Goal: Transaction & Acquisition: Book appointment/travel/reservation

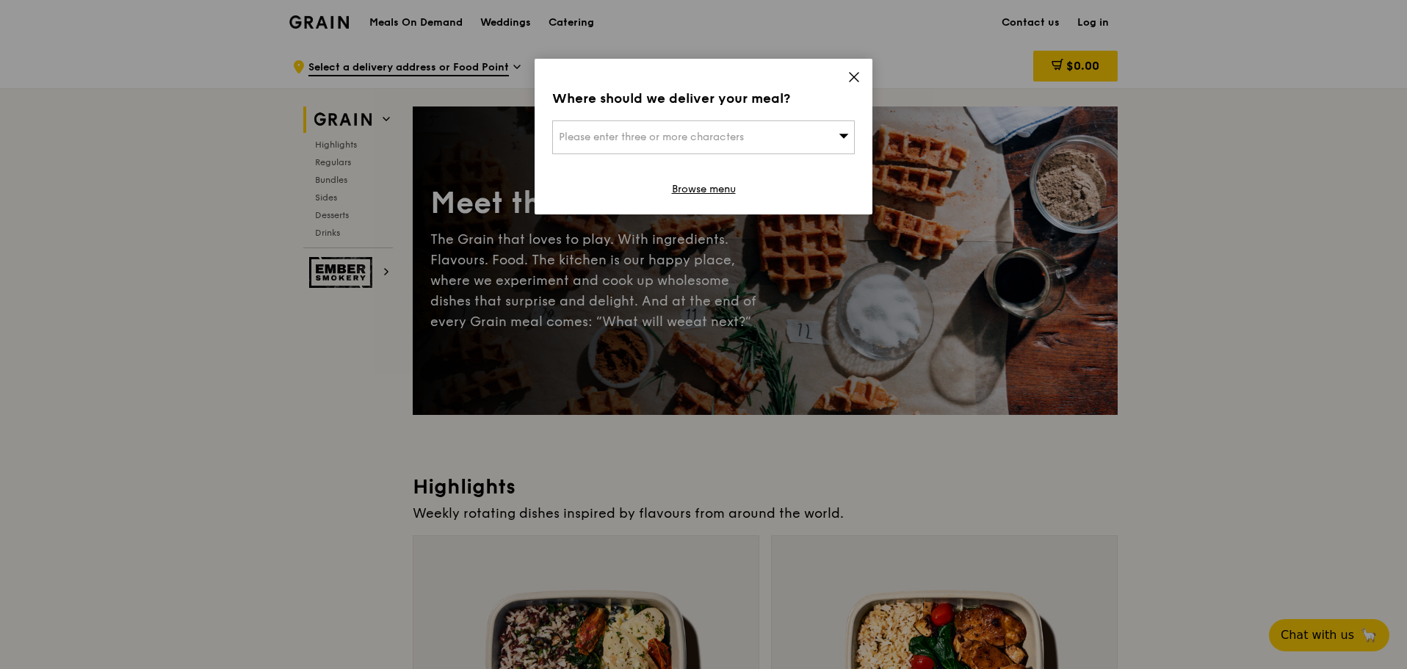
click at [854, 77] on icon at bounding box center [853, 77] width 9 height 9
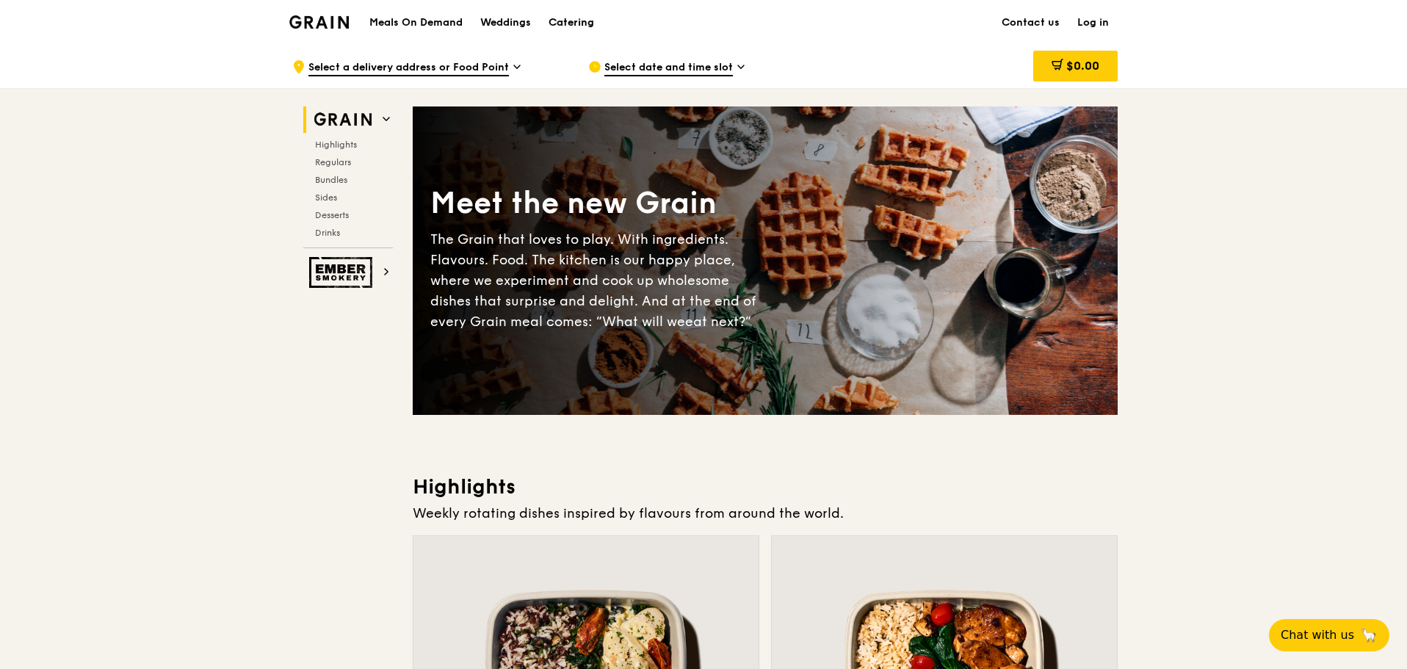
click at [585, 18] on div "Catering" at bounding box center [571, 23] width 46 height 44
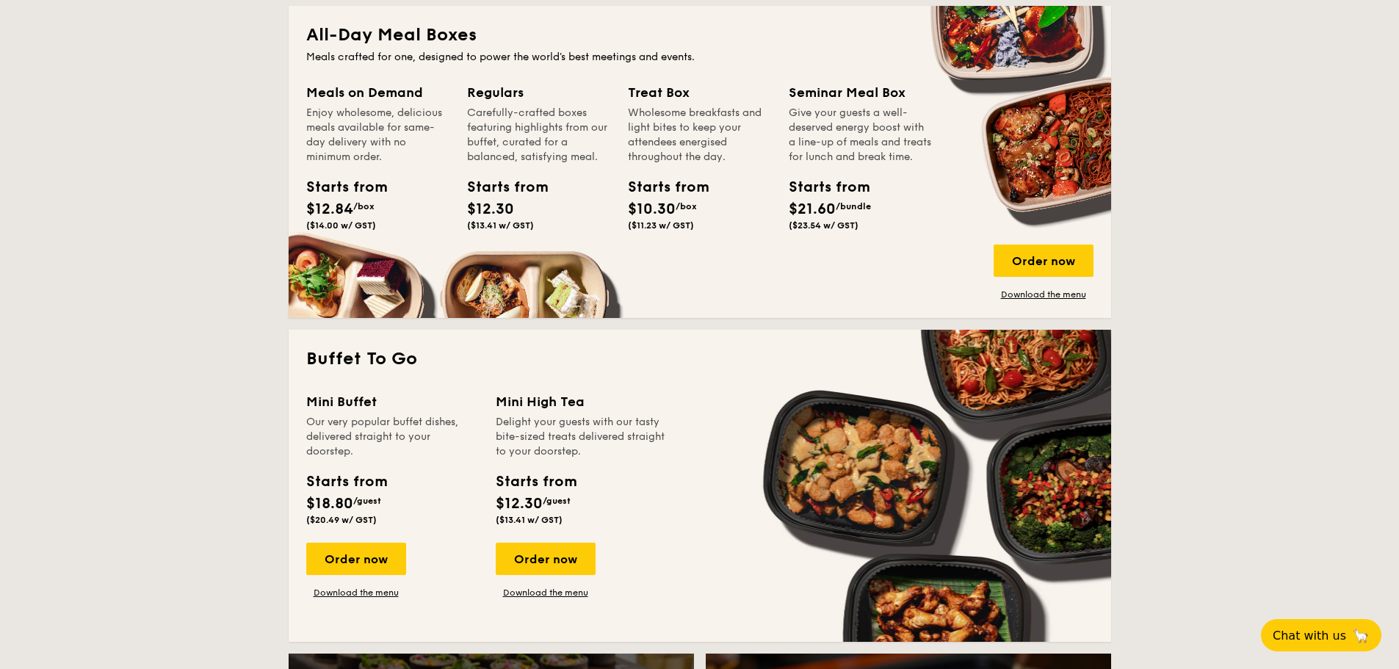
scroll to position [661, 0]
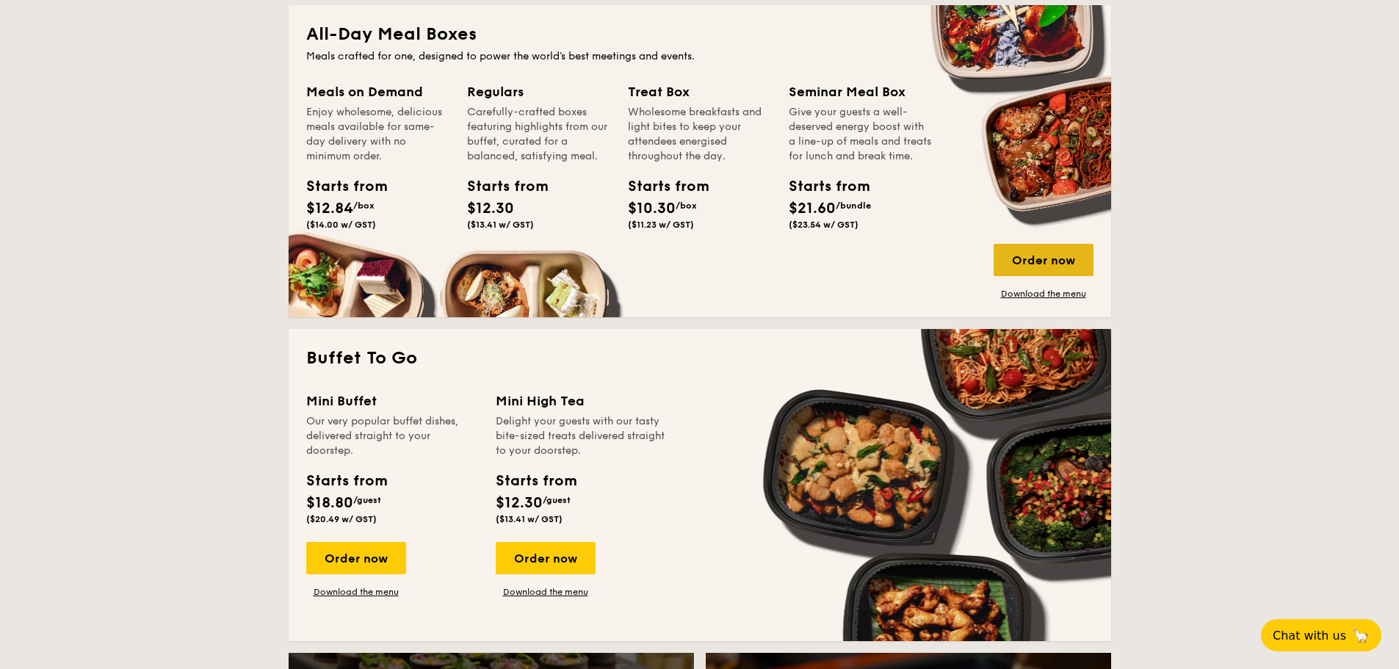
click at [1029, 257] on div "Order now" at bounding box center [1043, 260] width 100 height 32
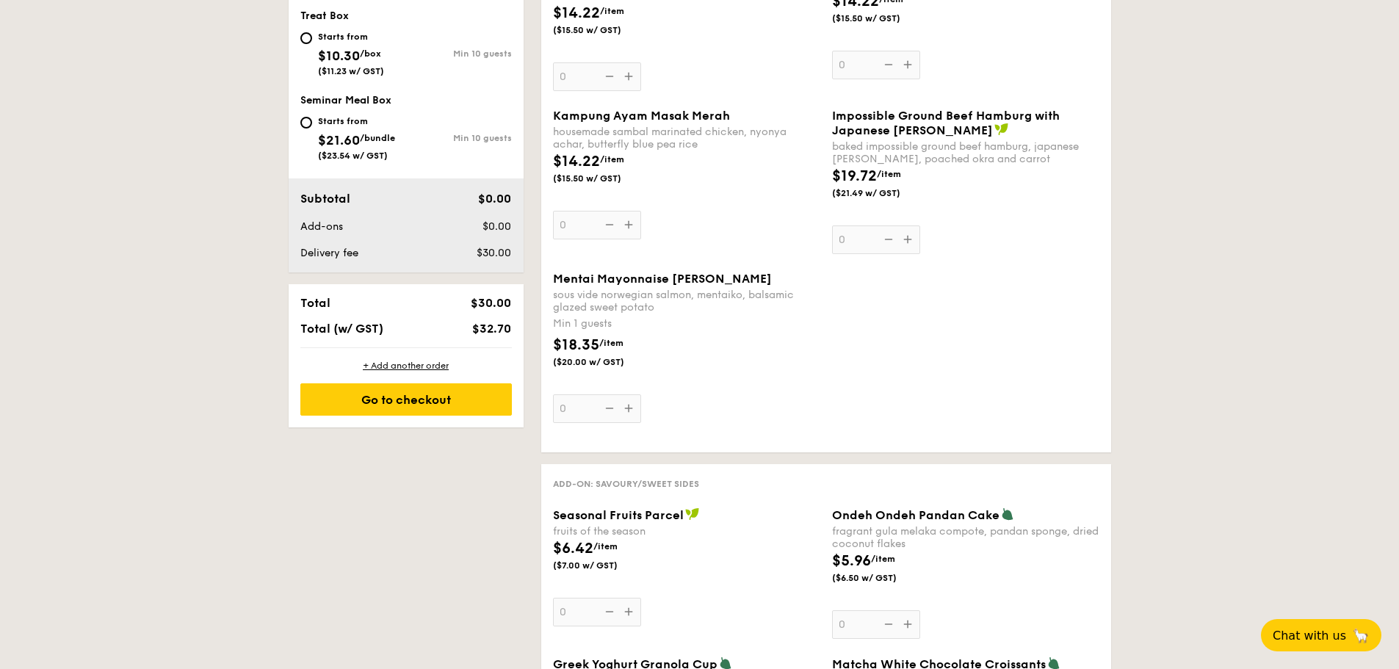
scroll to position [440, 0]
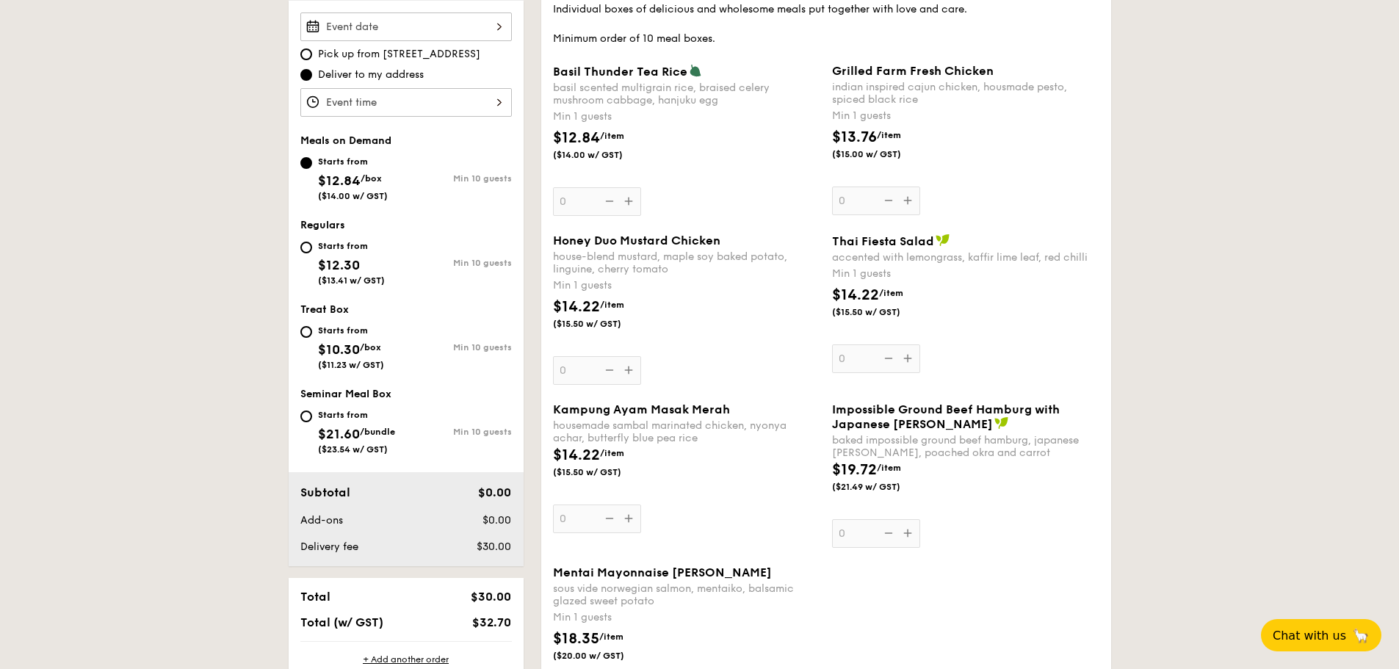
click at [367, 30] on div at bounding box center [405, 26] width 211 height 29
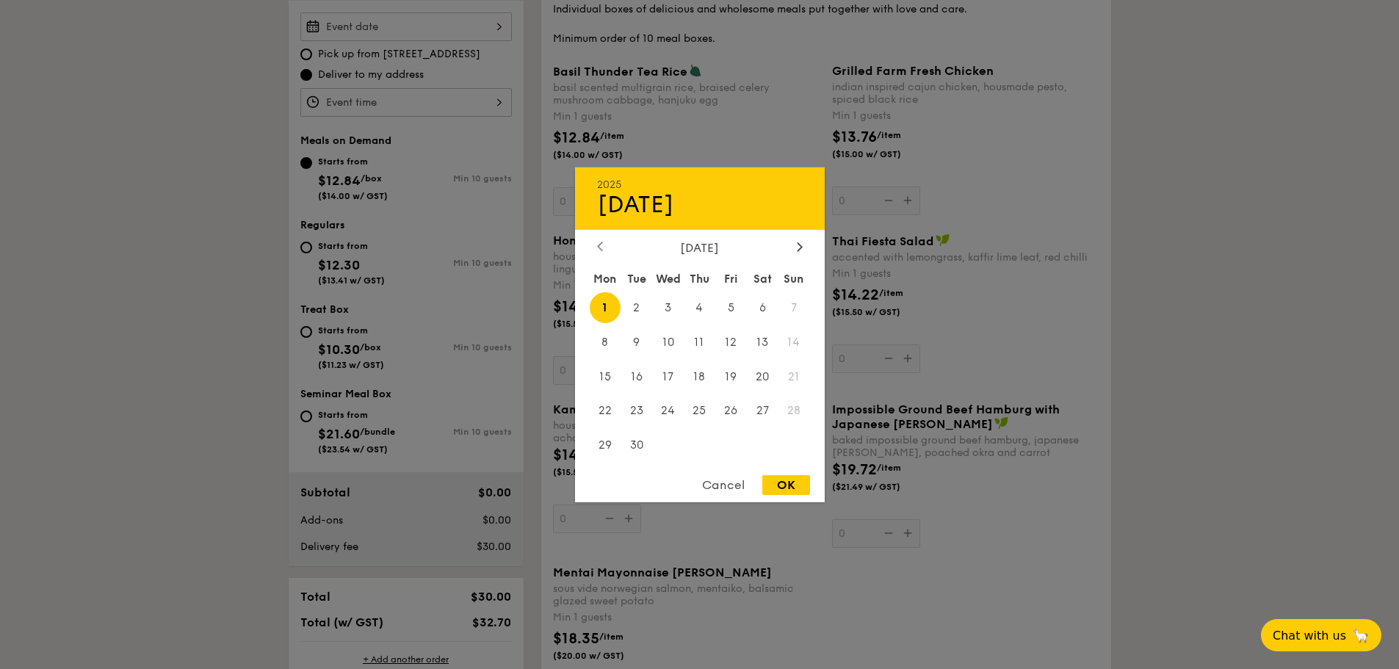
click at [595, 250] on div at bounding box center [599, 247] width 13 height 14
click at [697, 121] on div at bounding box center [699, 334] width 1399 height 669
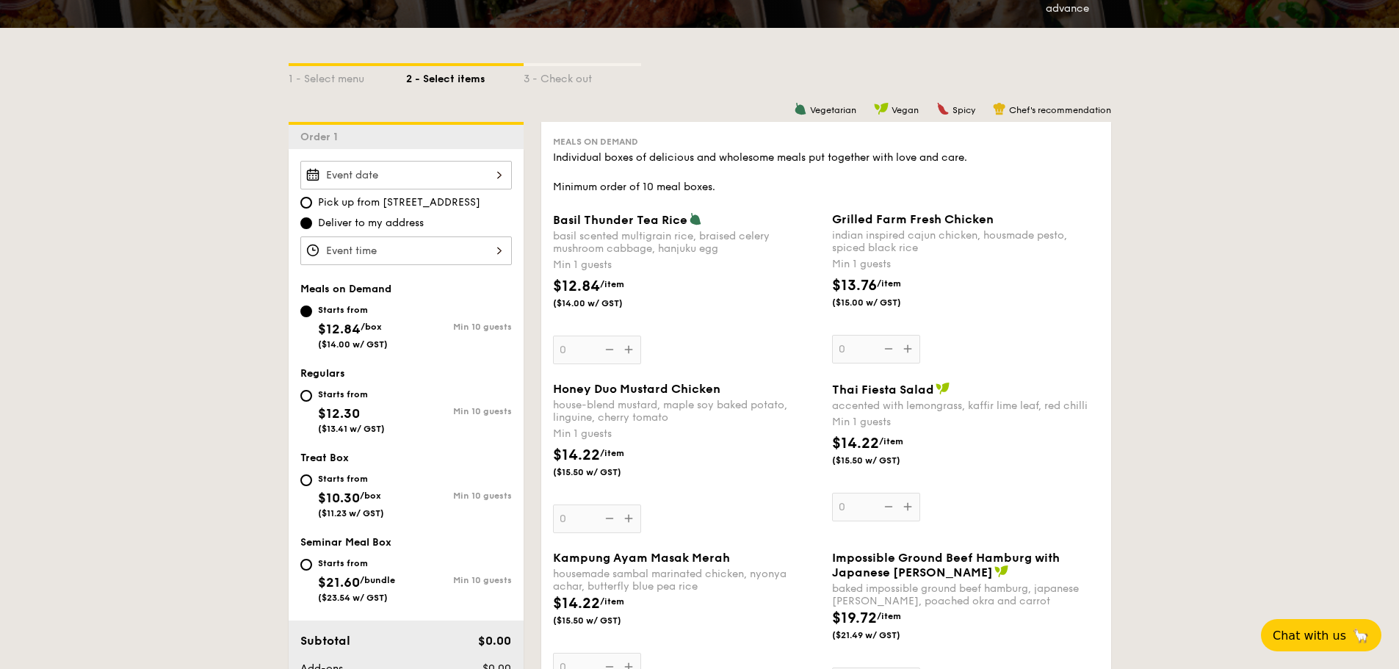
scroll to position [294, 0]
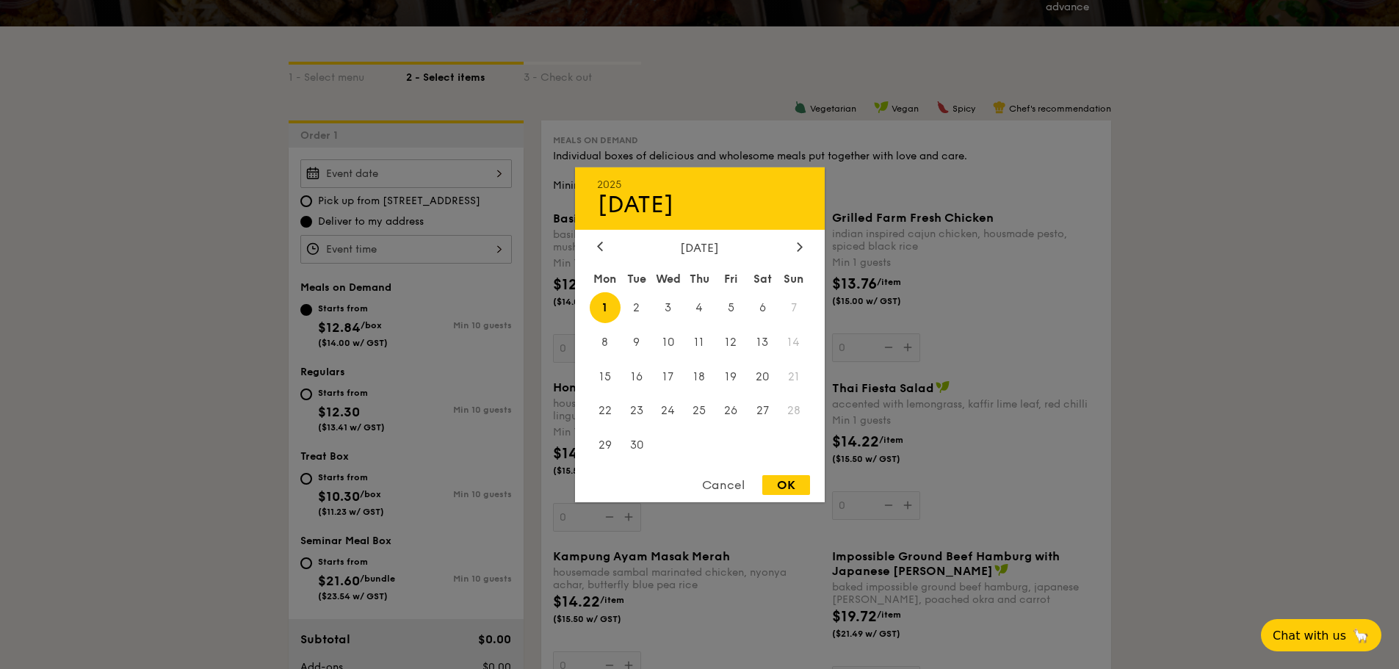
click at [503, 174] on div "2025 Sep 01 September 2025 Mon Tue Wed Thu Fri Sat Sun 1 2 3 4 5 6 7 8 9 10 11 …" at bounding box center [405, 173] width 211 height 29
click at [597, 252] on div at bounding box center [599, 247] width 13 height 14
click at [595, 250] on div at bounding box center [599, 247] width 13 height 14
click at [805, 239] on div "2025 Sep 01 July 2025 Mon Tue Wed Thu Fri Sat Sun 1 2 3 4 5 6 7 8 9 10 11 12 13…" at bounding box center [700, 334] width 250 height 335
click at [798, 246] on icon at bounding box center [800, 247] width 6 height 10
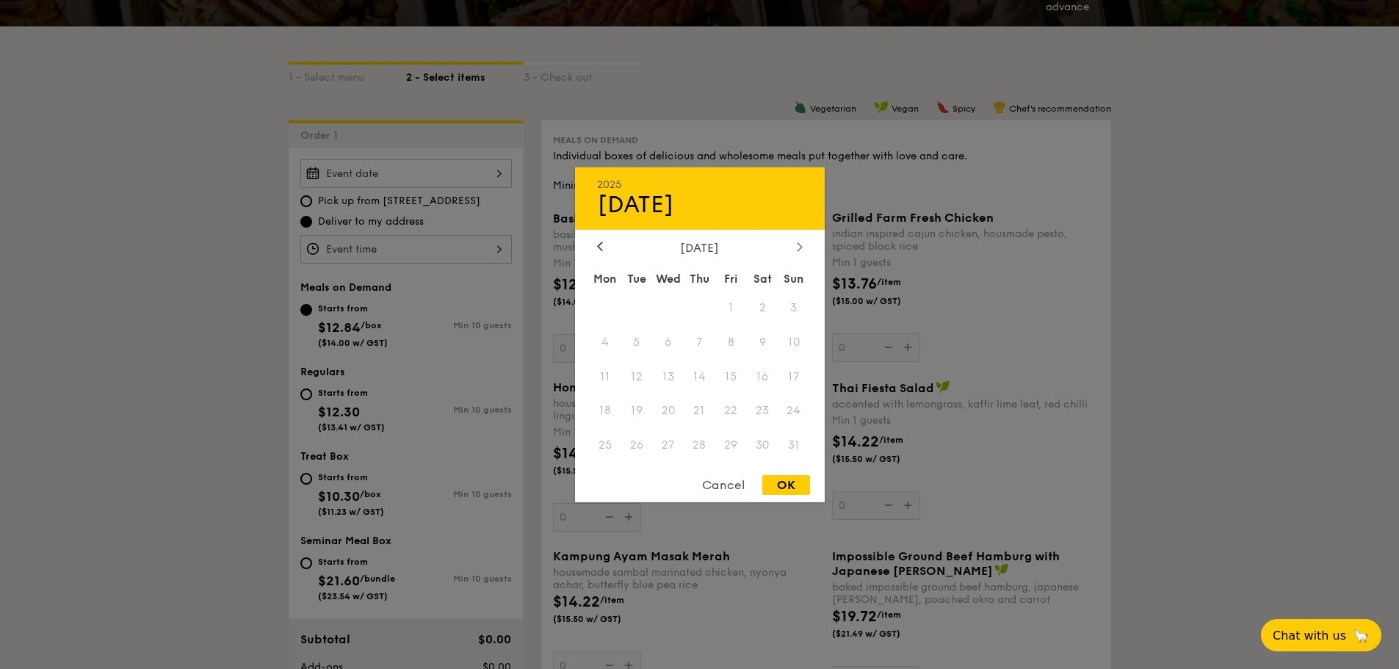
click at [798, 246] on icon at bounding box center [800, 247] width 6 height 10
click at [712, 214] on div "Sep 01" at bounding box center [700, 204] width 206 height 28
click at [599, 252] on div at bounding box center [599, 247] width 13 height 14
click at [71, 205] on div at bounding box center [699, 334] width 1399 height 669
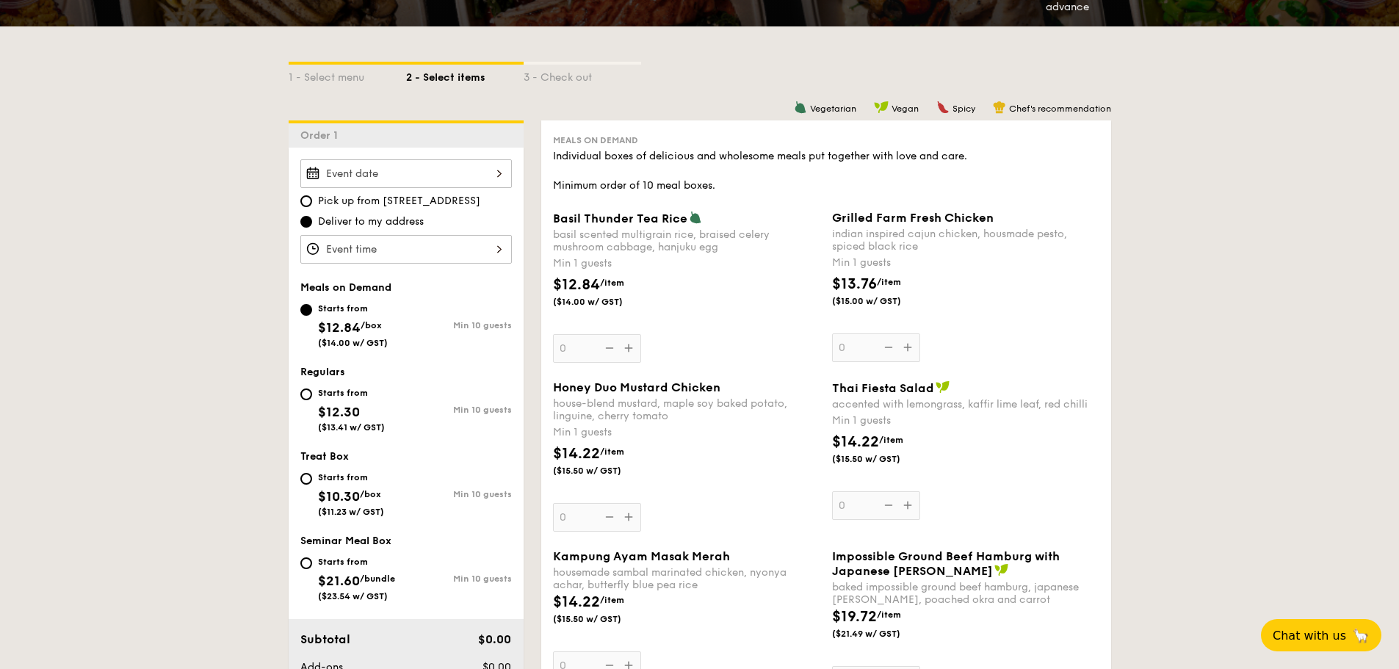
click at [415, 259] on div at bounding box center [405, 249] width 211 height 29
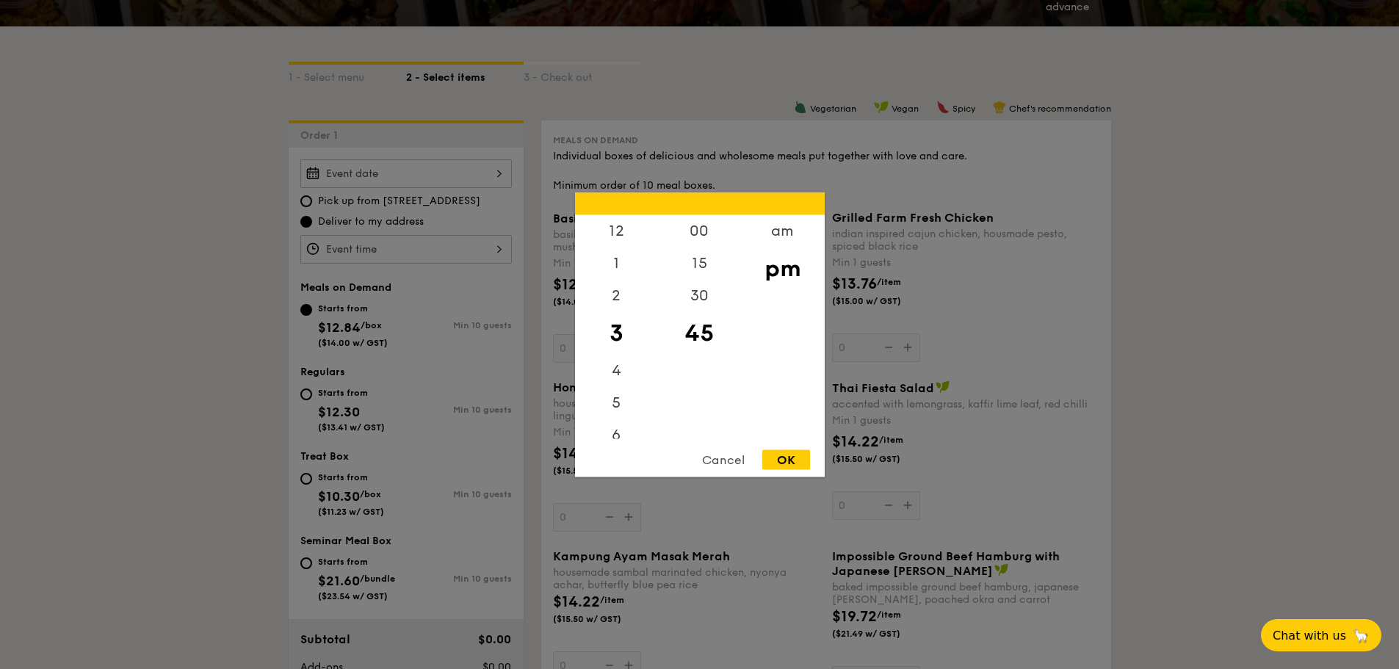
click at [373, 173] on div at bounding box center [699, 334] width 1399 height 669
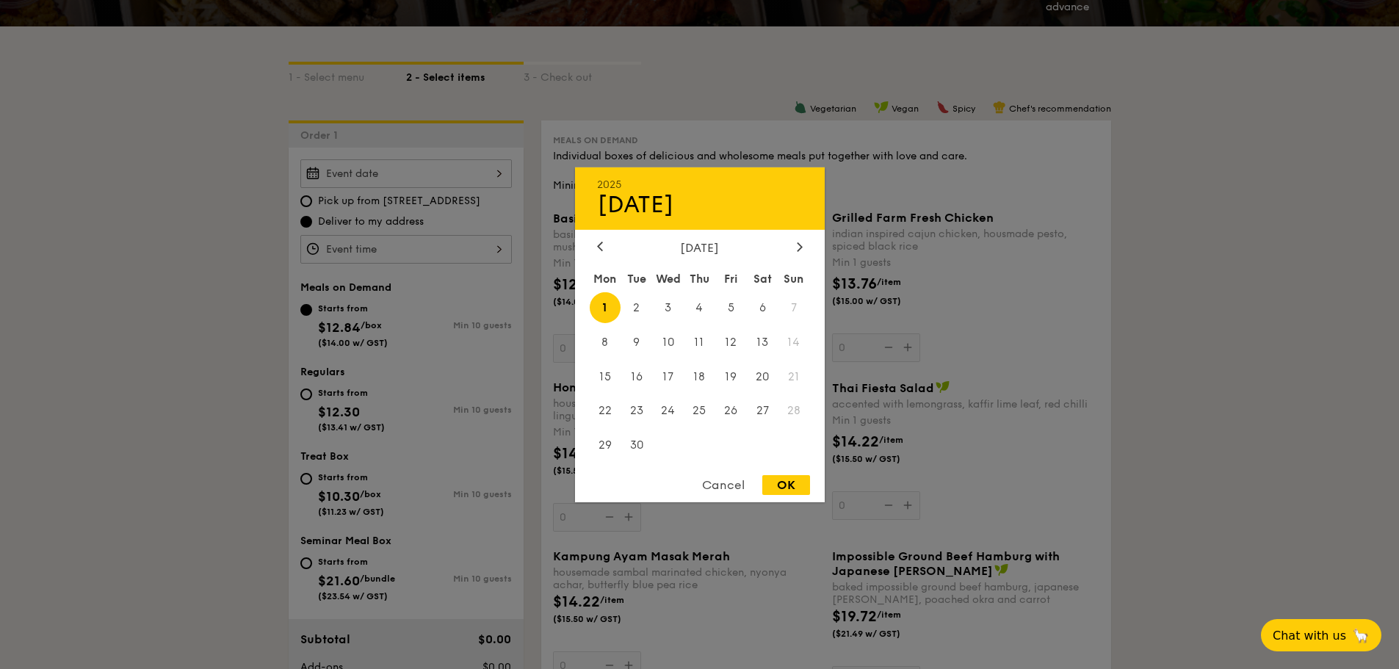
click at [458, 180] on div "2025 Sep 01 September 2025 Mon Tue Wed Thu Fri Sat Sun 1 2 3 4 5 6 7 8 9 10 11 …" at bounding box center [405, 173] width 211 height 29
click at [603, 246] on div at bounding box center [599, 247] width 13 height 14
click at [358, 238] on div at bounding box center [699, 334] width 1399 height 669
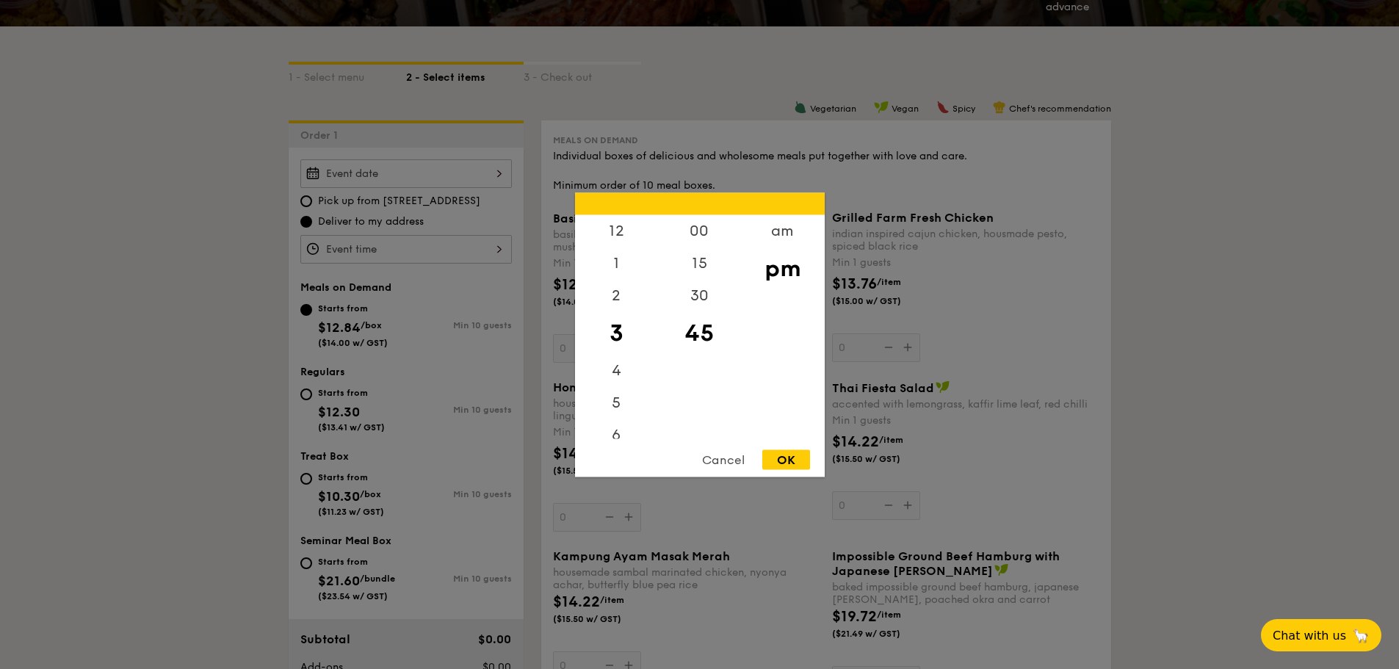
click at [380, 253] on div "12 1 2 3 4 5 6 7 8 9 10 11 00 15 30 45 am pm Cancel OK" at bounding box center [405, 249] width 211 height 29
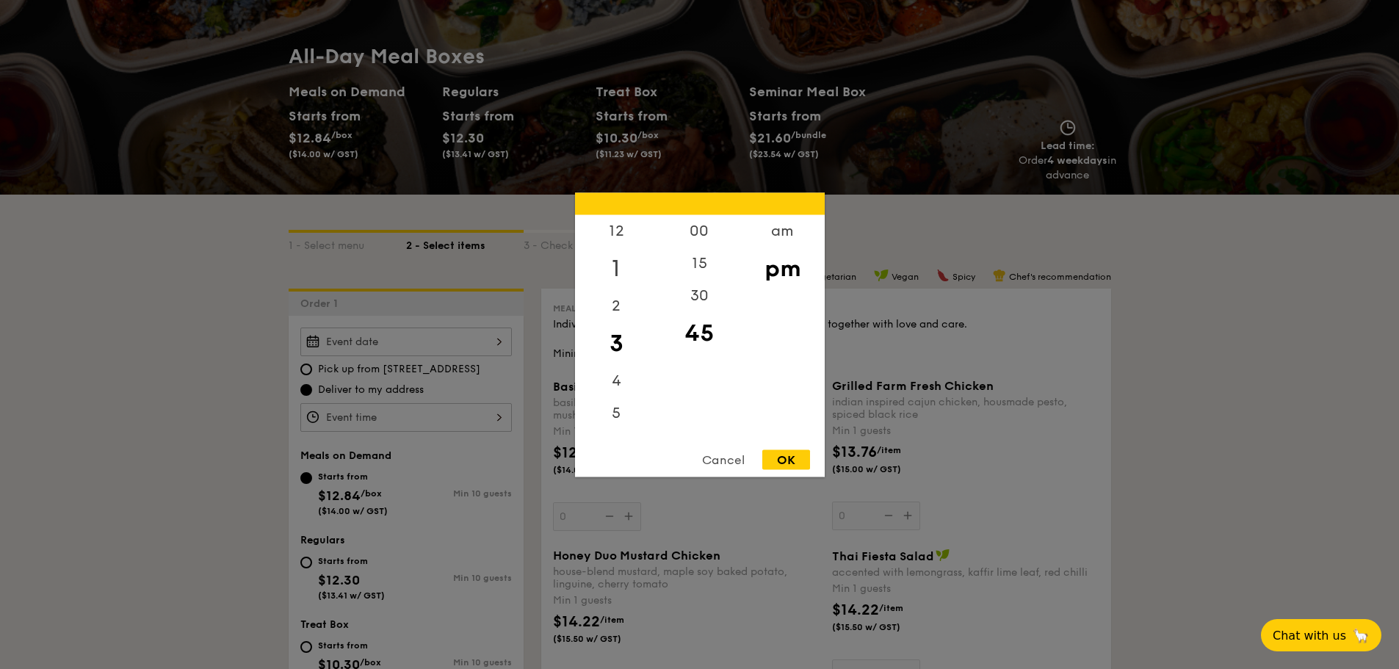
scroll to position [73, 0]
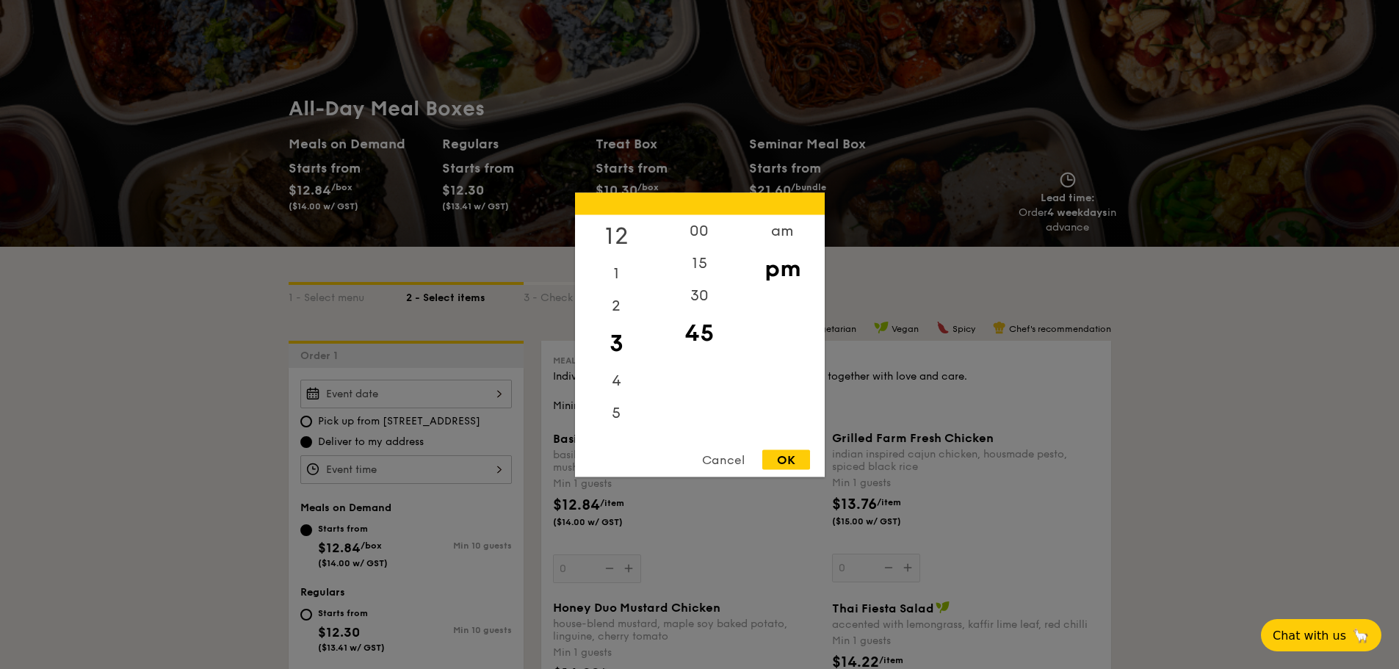
click at [620, 235] on div "12" at bounding box center [616, 235] width 83 height 43
click at [708, 233] on div "00" at bounding box center [699, 235] width 83 height 43
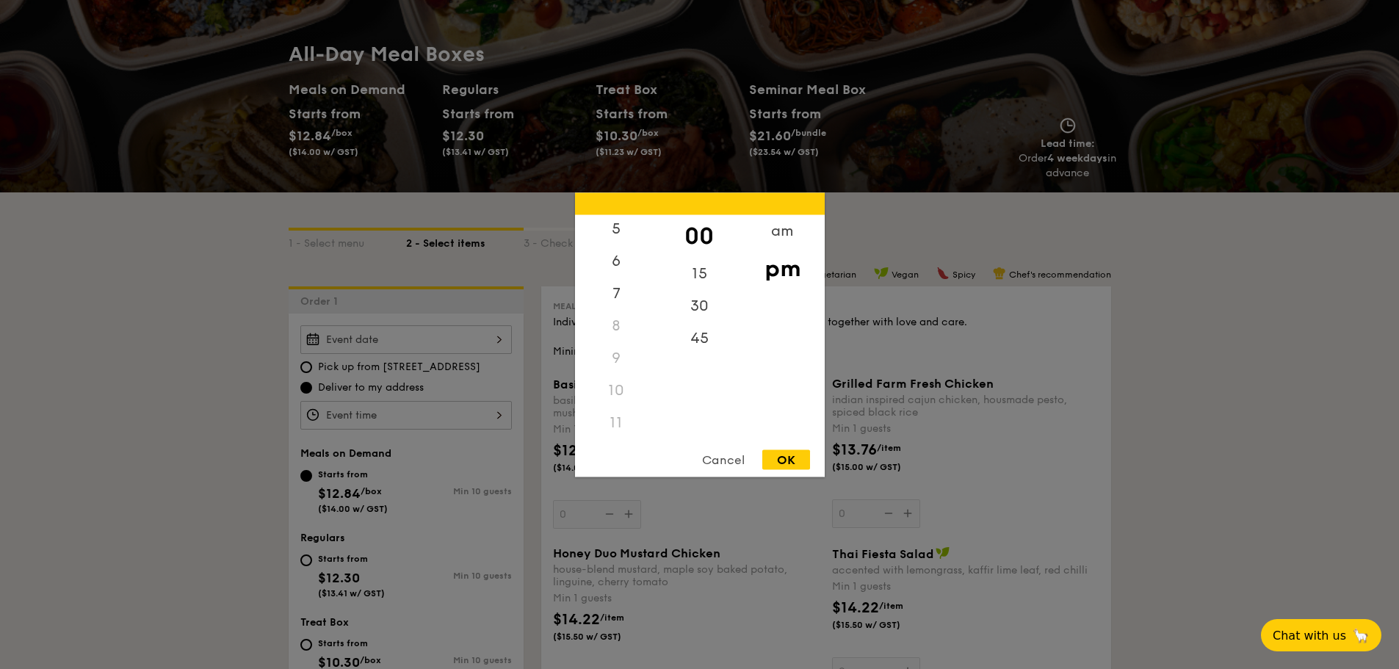
scroll to position [220, 0]
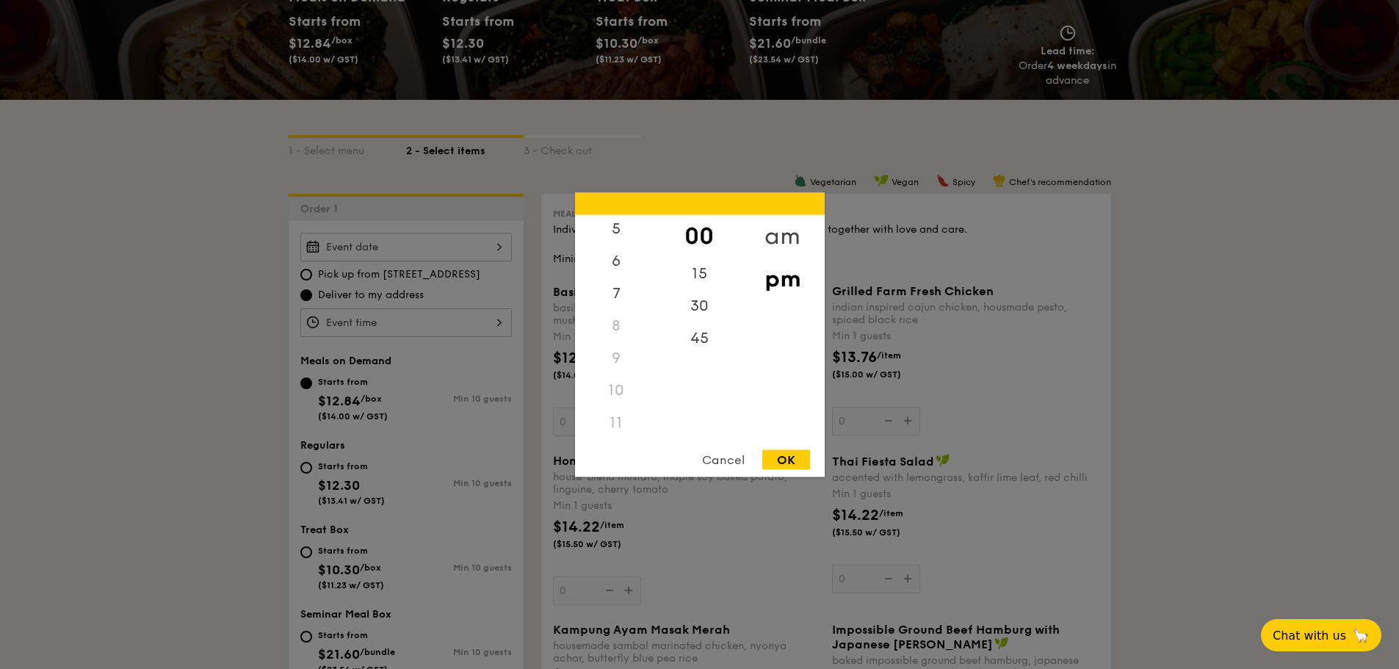
click at [785, 230] on div "am" at bounding box center [782, 235] width 83 height 43
click at [615, 425] on div "11" at bounding box center [616, 426] width 83 height 43
click at [700, 312] on div "30" at bounding box center [699, 310] width 83 height 43
click at [779, 452] on div "OK" at bounding box center [786, 459] width 48 height 20
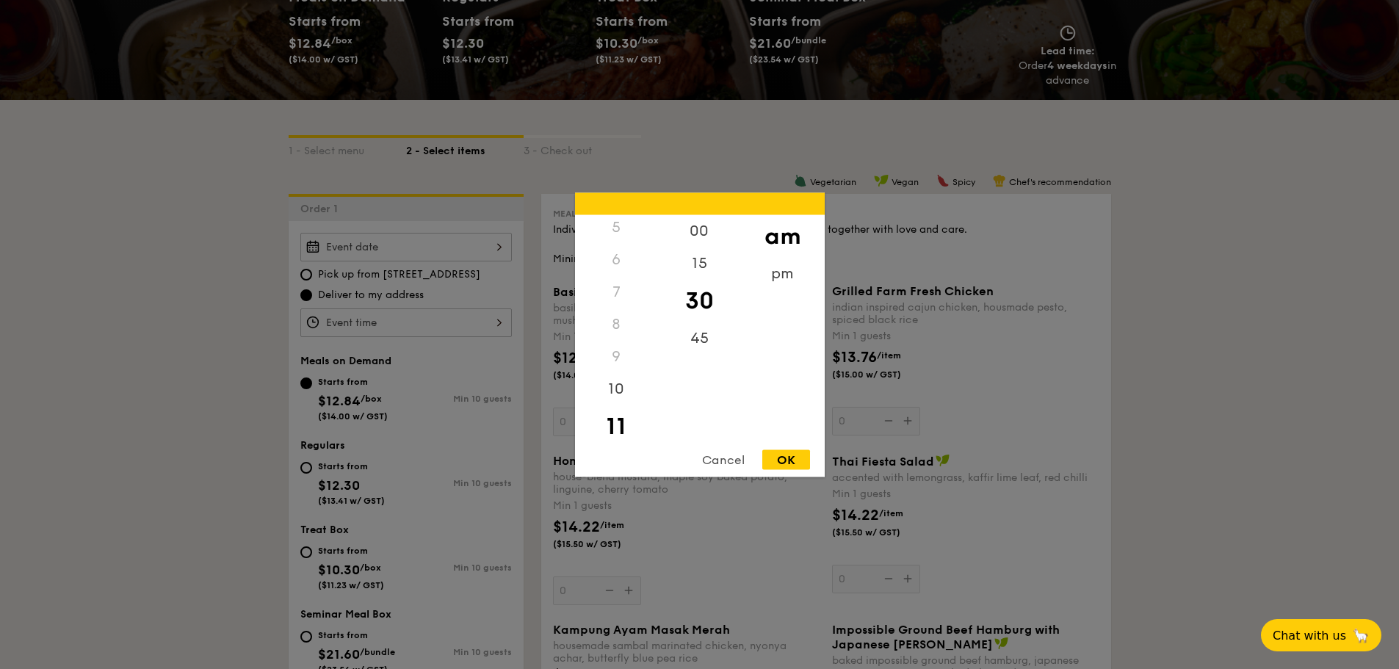
type input "11:30AM"
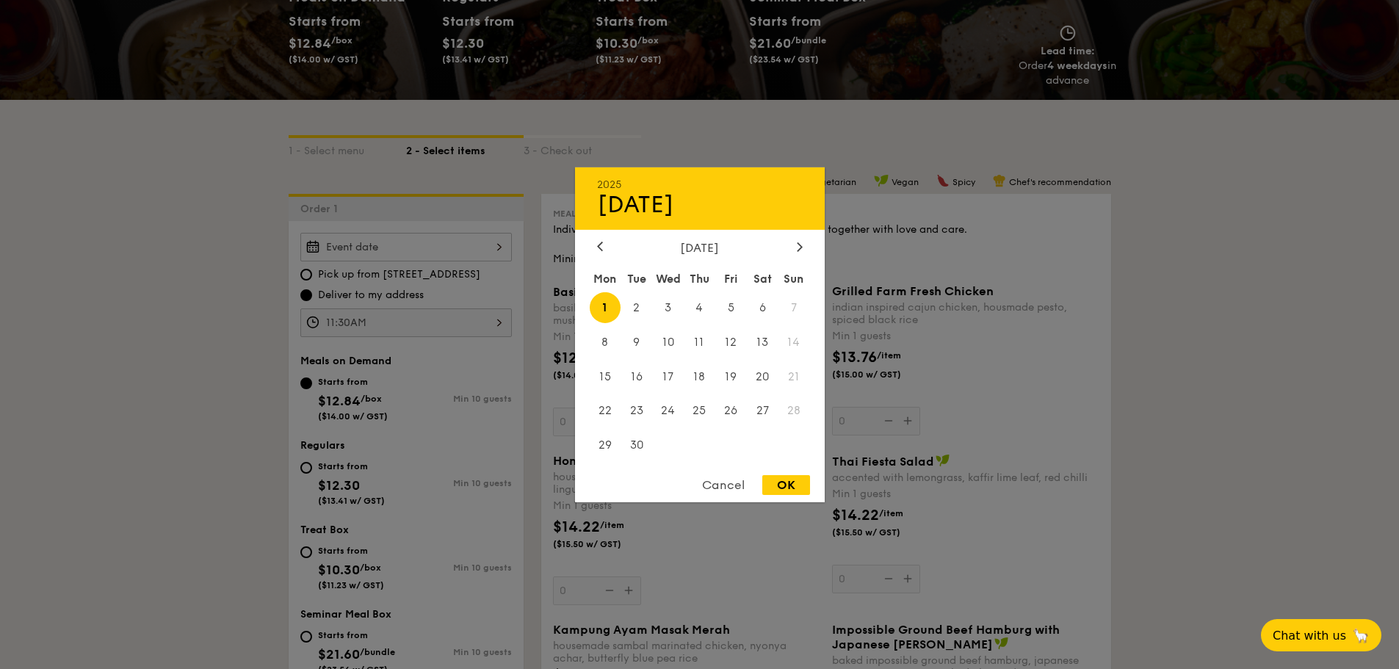
click at [435, 247] on div "2025 Sep 01 September 2025 Mon Tue Wed Thu Fri Sat Sun 1 2 3 4 5 6 7 8 9 10 11 …" at bounding box center [405, 247] width 211 height 29
click at [602, 250] on icon at bounding box center [600, 246] width 4 height 9
click at [234, 273] on div at bounding box center [699, 334] width 1399 height 669
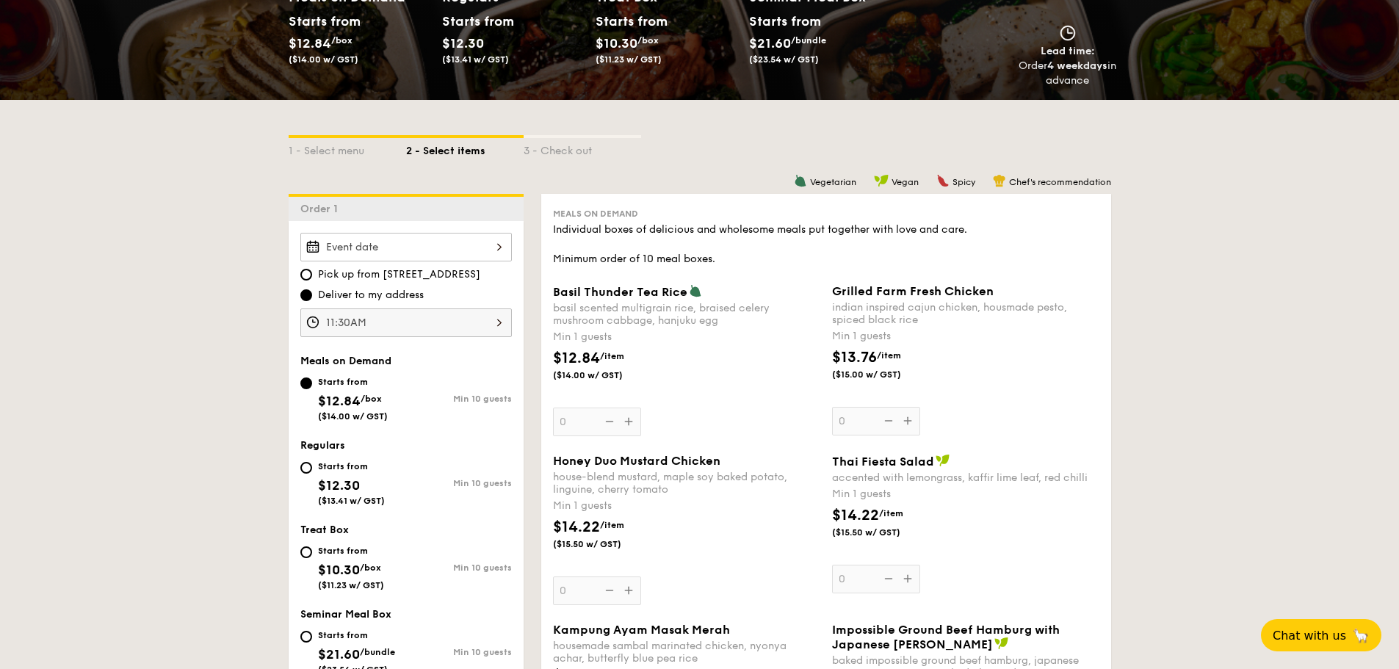
click at [339, 251] on div at bounding box center [405, 247] width 211 height 29
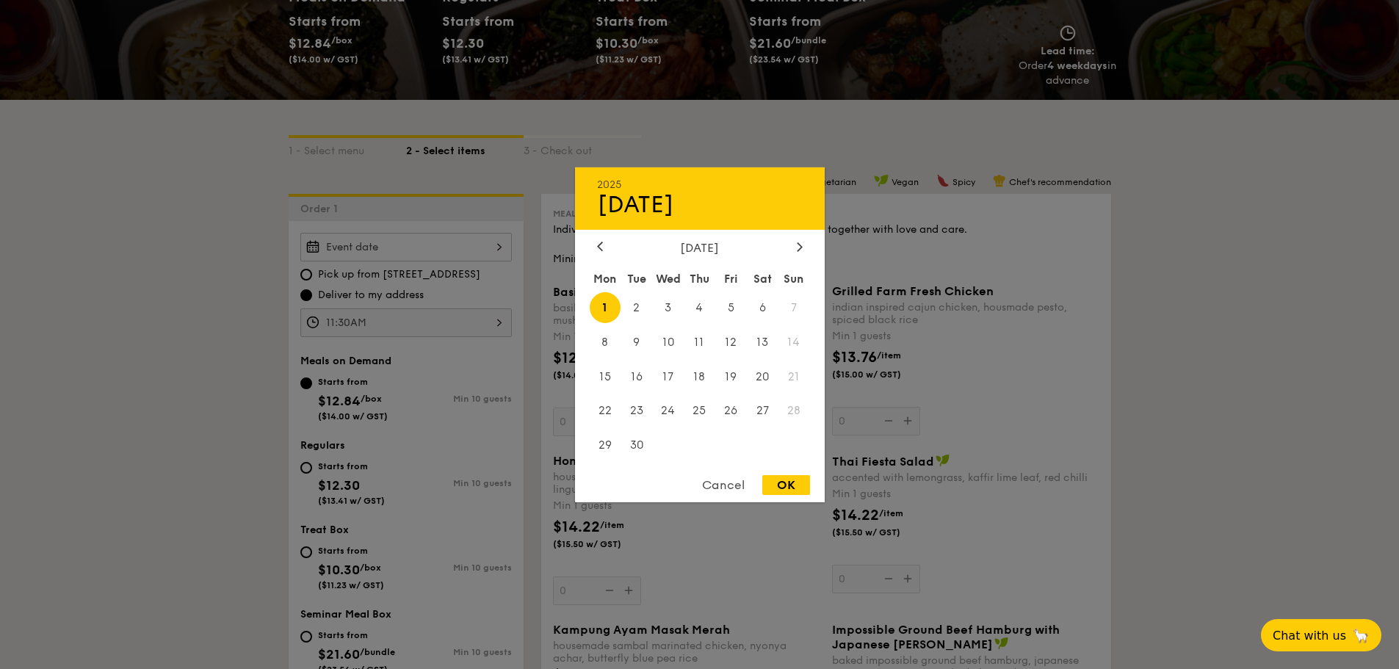
click at [305, 276] on div at bounding box center [699, 334] width 1399 height 669
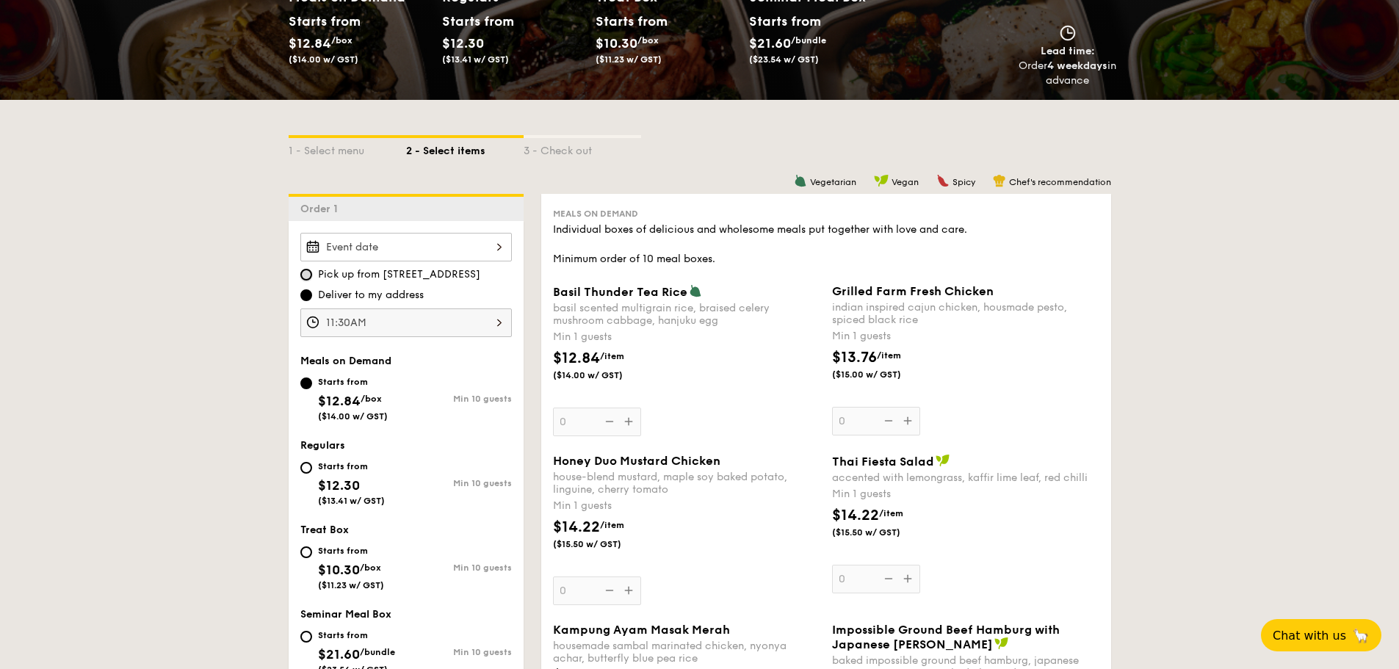
click at [308, 277] on input "Pick up from 5 Burn Road #05-01" at bounding box center [306, 275] width 12 height 12
radio input "true"
click at [349, 247] on div at bounding box center [405, 247] width 211 height 29
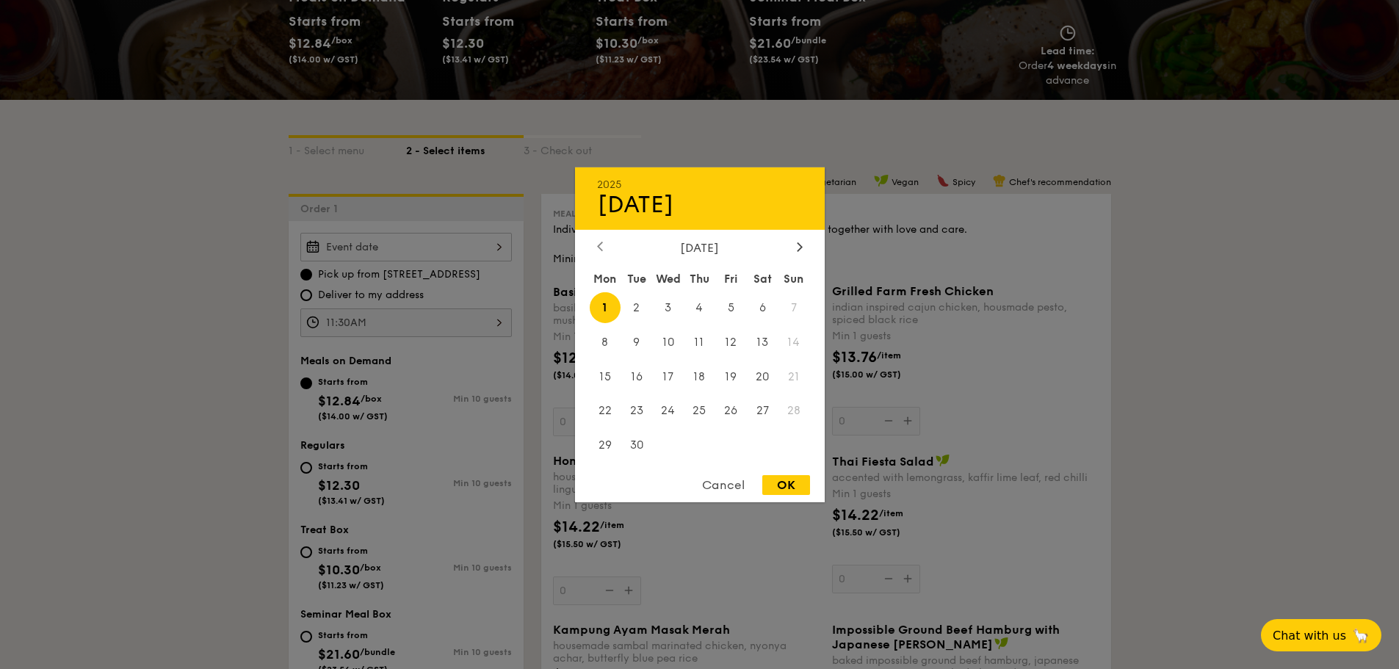
click at [603, 251] on div "September 2025" at bounding box center [700, 247] width 250 height 14
click at [603, 251] on div at bounding box center [599, 247] width 13 height 14
click at [305, 297] on div at bounding box center [699, 334] width 1399 height 669
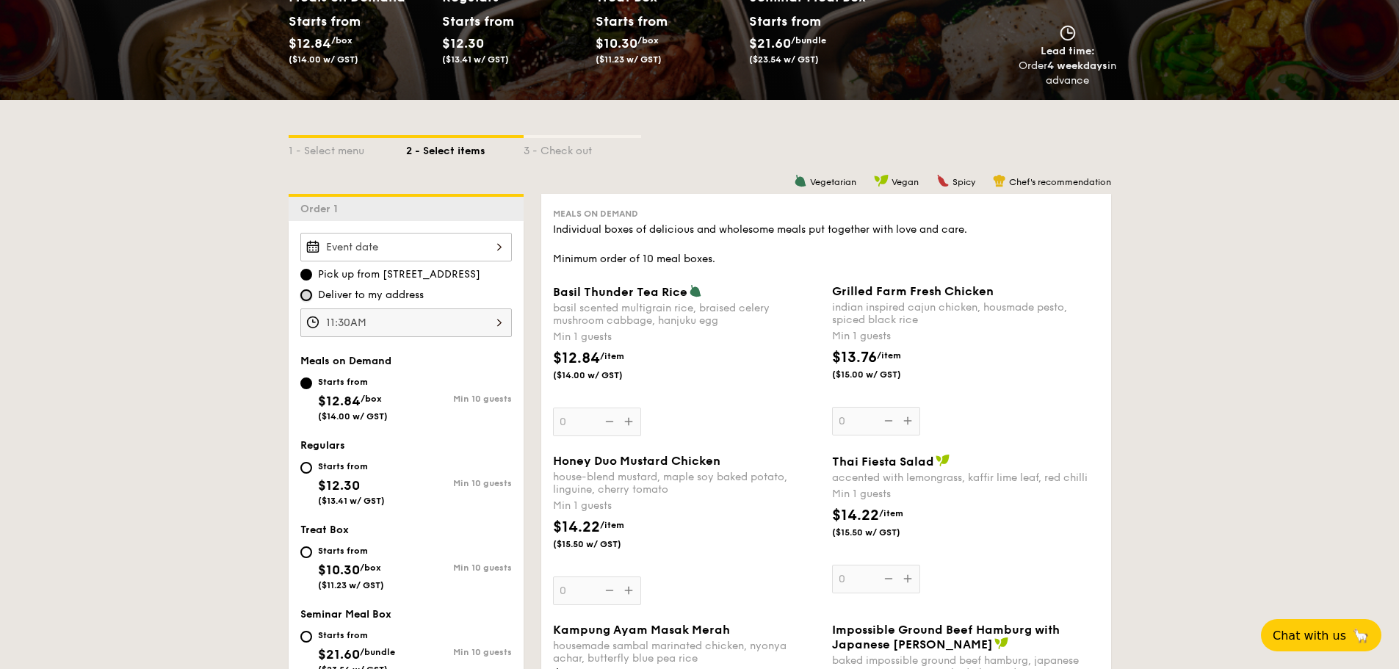
click at [305, 295] on input "Deliver to my address" at bounding box center [306, 295] width 12 height 12
radio input "true"
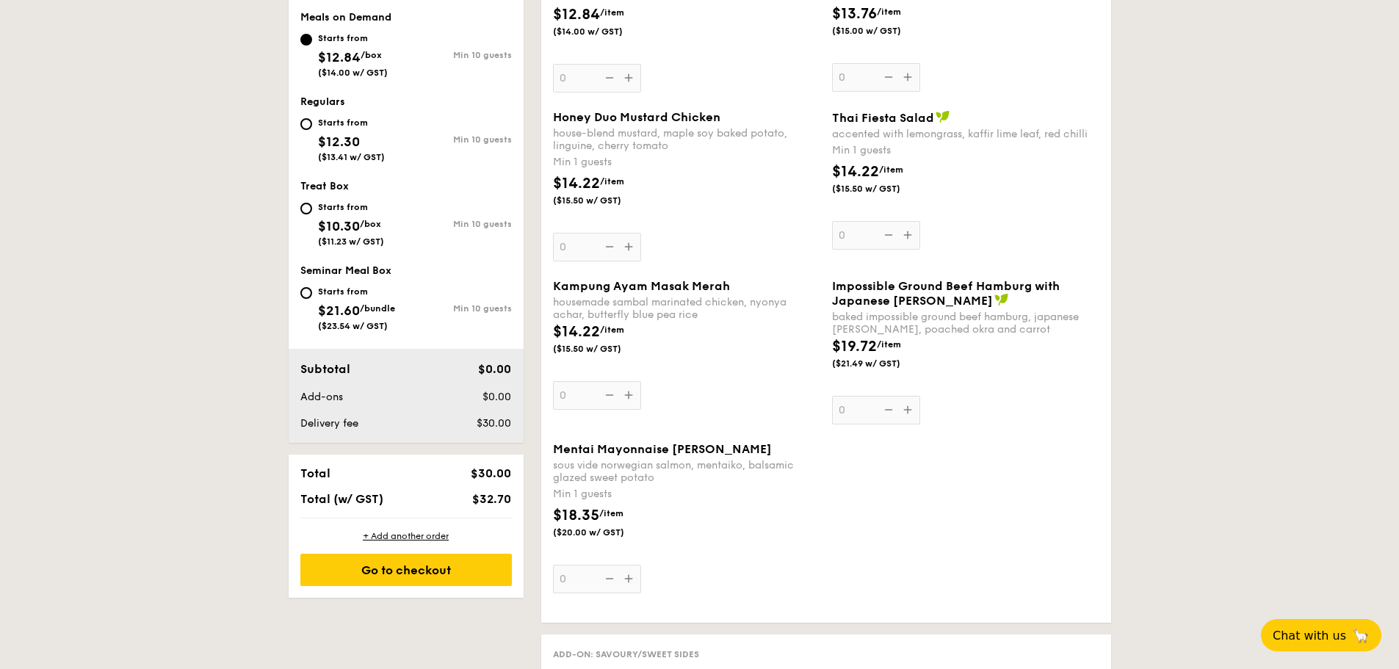
scroll to position [367, 0]
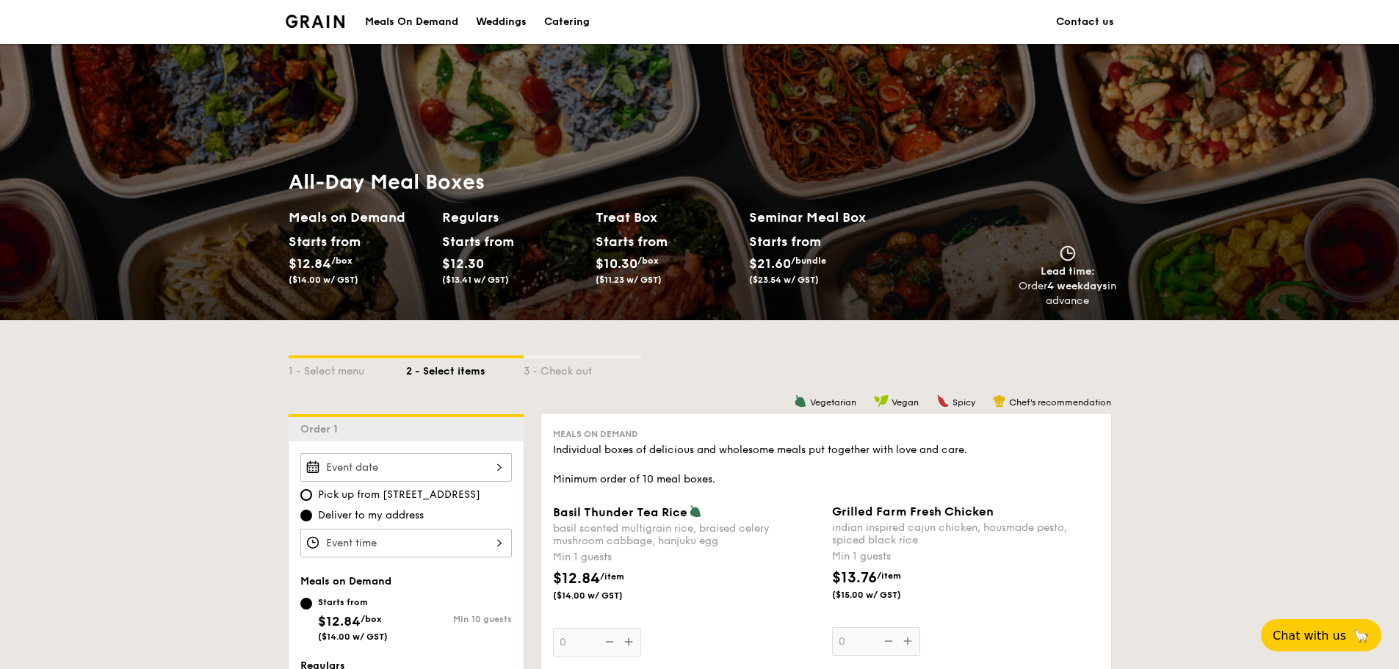
click at [413, 17] on div "Meals On Demand" at bounding box center [411, 22] width 93 height 44
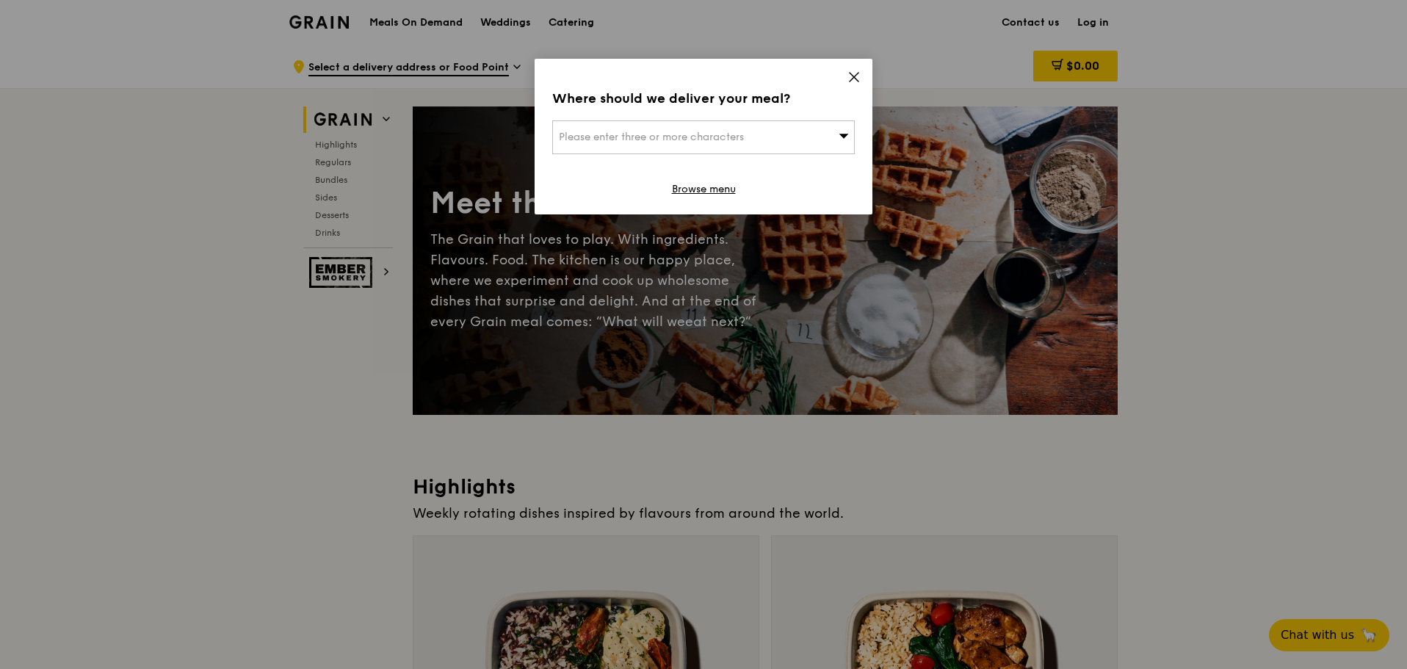
click at [645, 142] on span "Please enter three or more characters" at bounding box center [651, 137] width 185 height 12
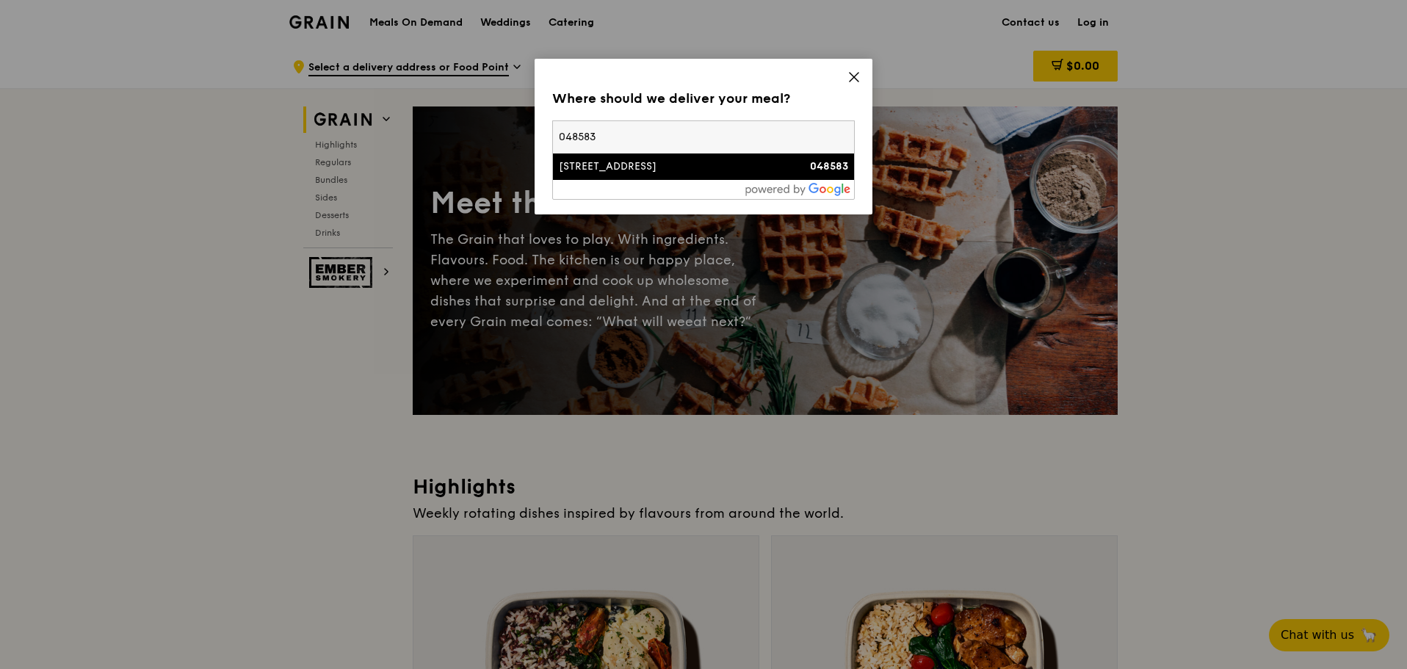
type input "048583"
click at [606, 159] on div "1 Raffles Quay" at bounding box center [667, 166] width 217 height 15
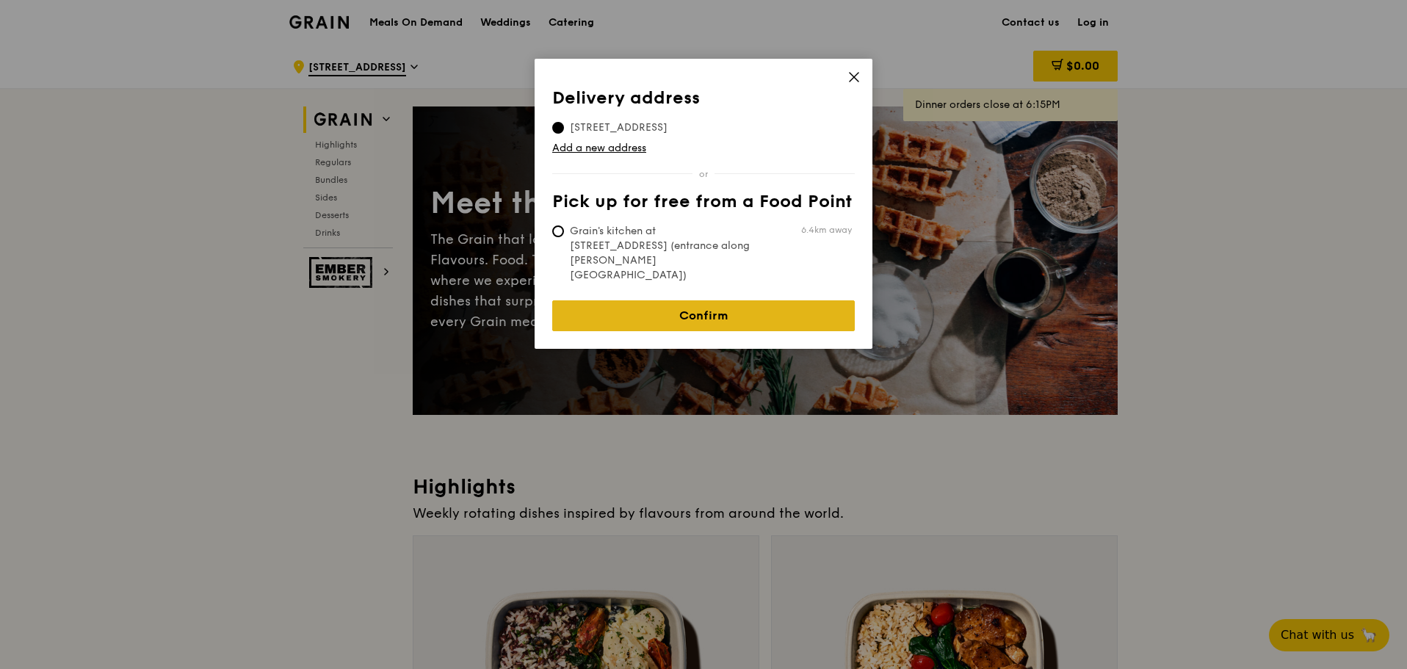
click at [608, 300] on link "Confirm" at bounding box center [703, 315] width 302 height 31
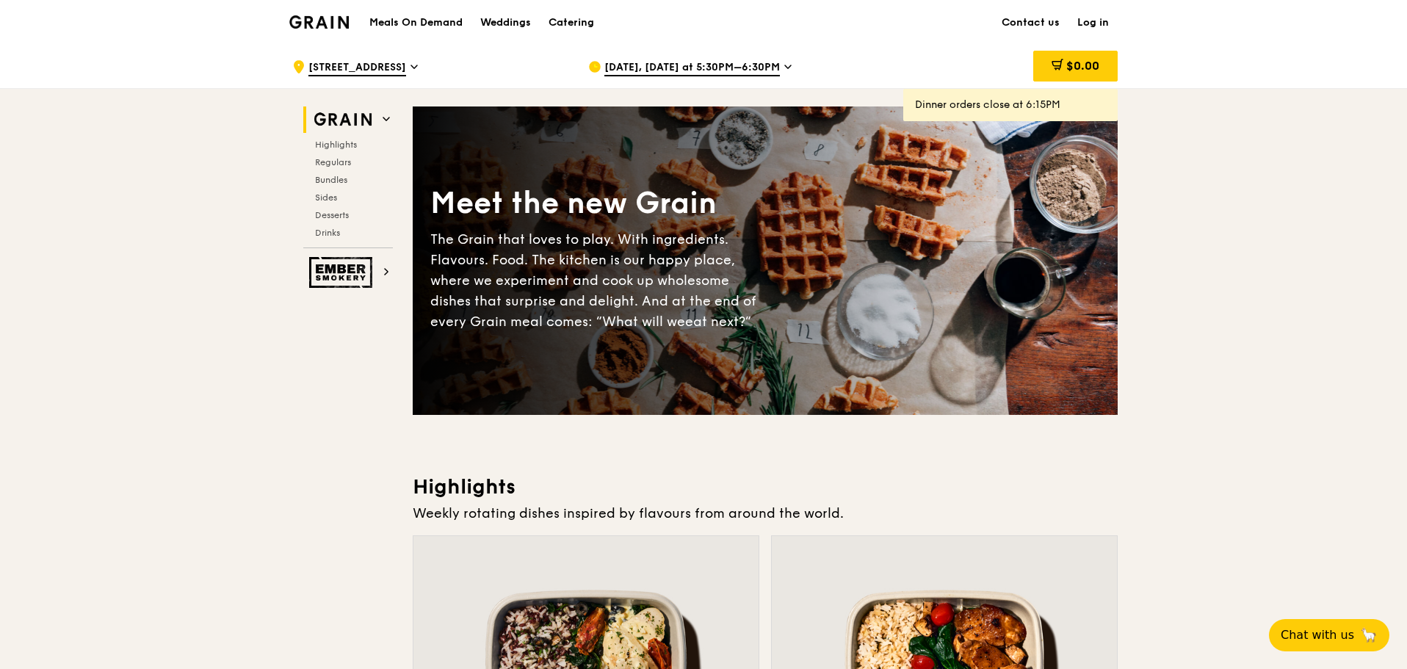
click at [707, 73] on span "Aug 26, Today at 5:30PM–6:30PM" at bounding box center [691, 68] width 175 height 16
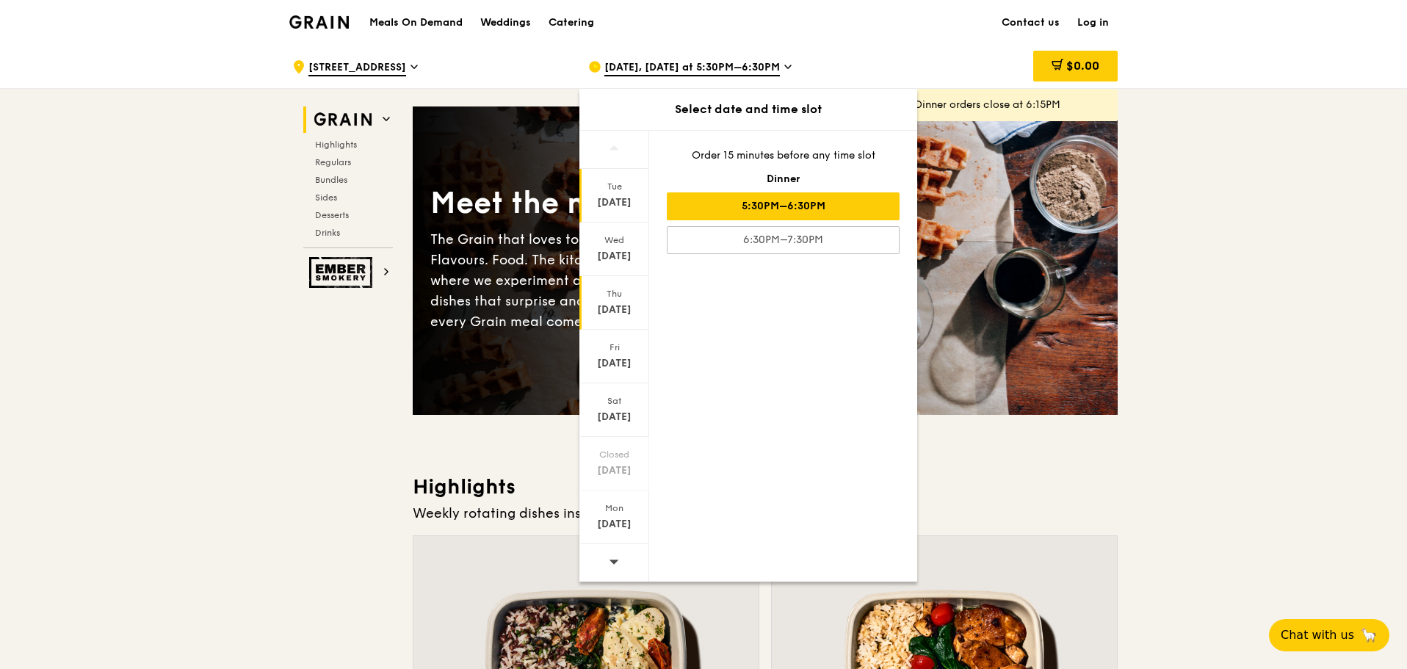
click at [623, 303] on div "Aug 28" at bounding box center [613, 309] width 65 height 15
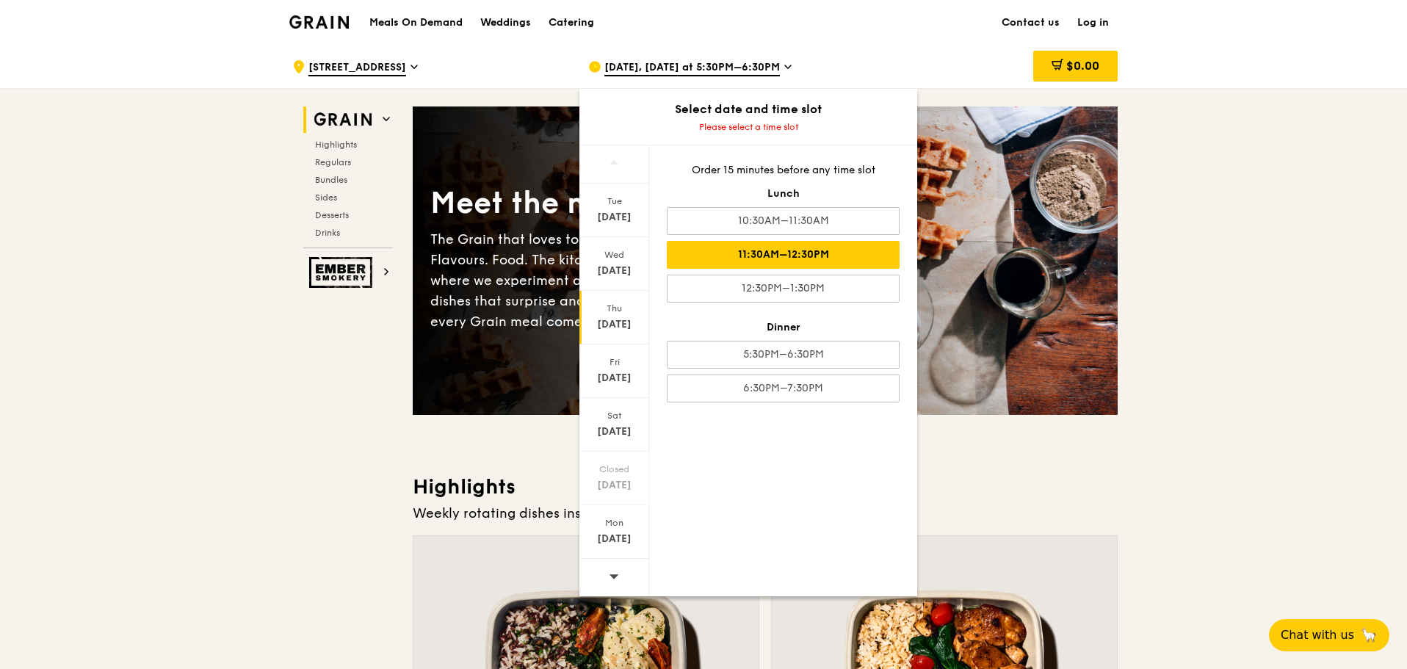
click at [756, 253] on div "11:30AM–12:30PM" at bounding box center [783, 255] width 233 height 28
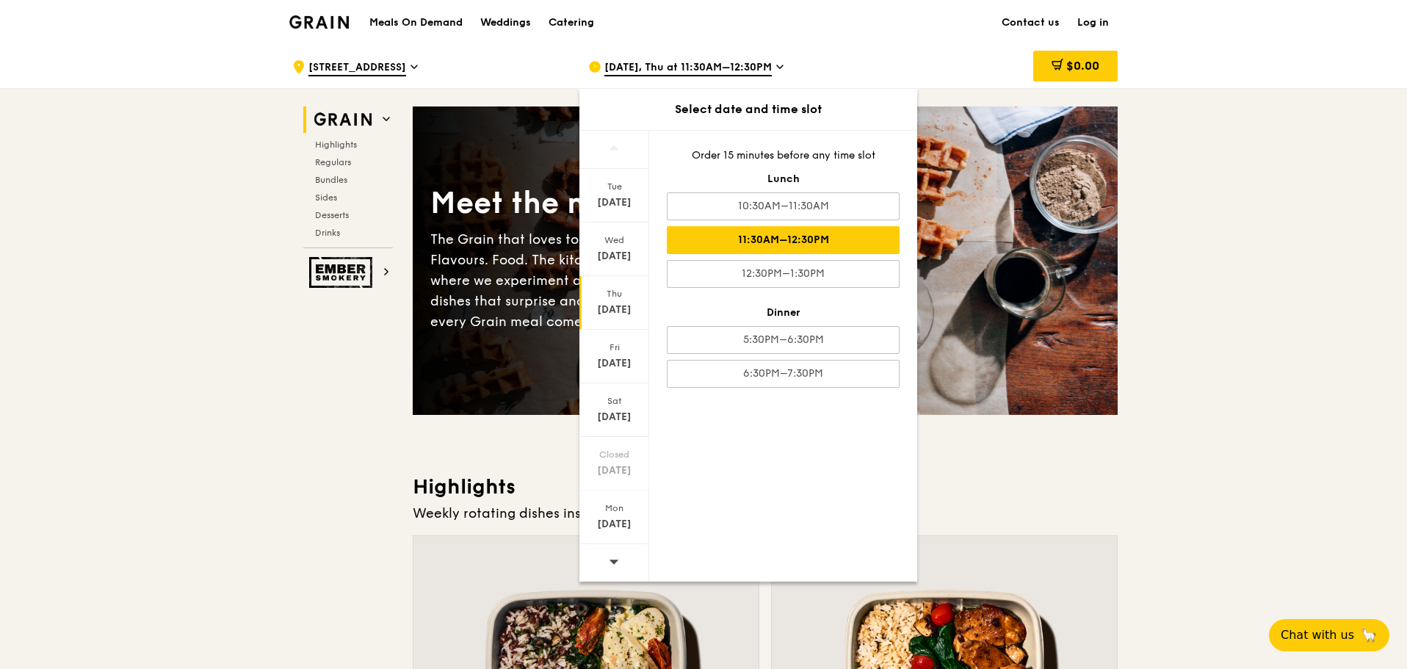
click at [771, 233] on div "11:30AM–12:30PM" at bounding box center [783, 240] width 233 height 28
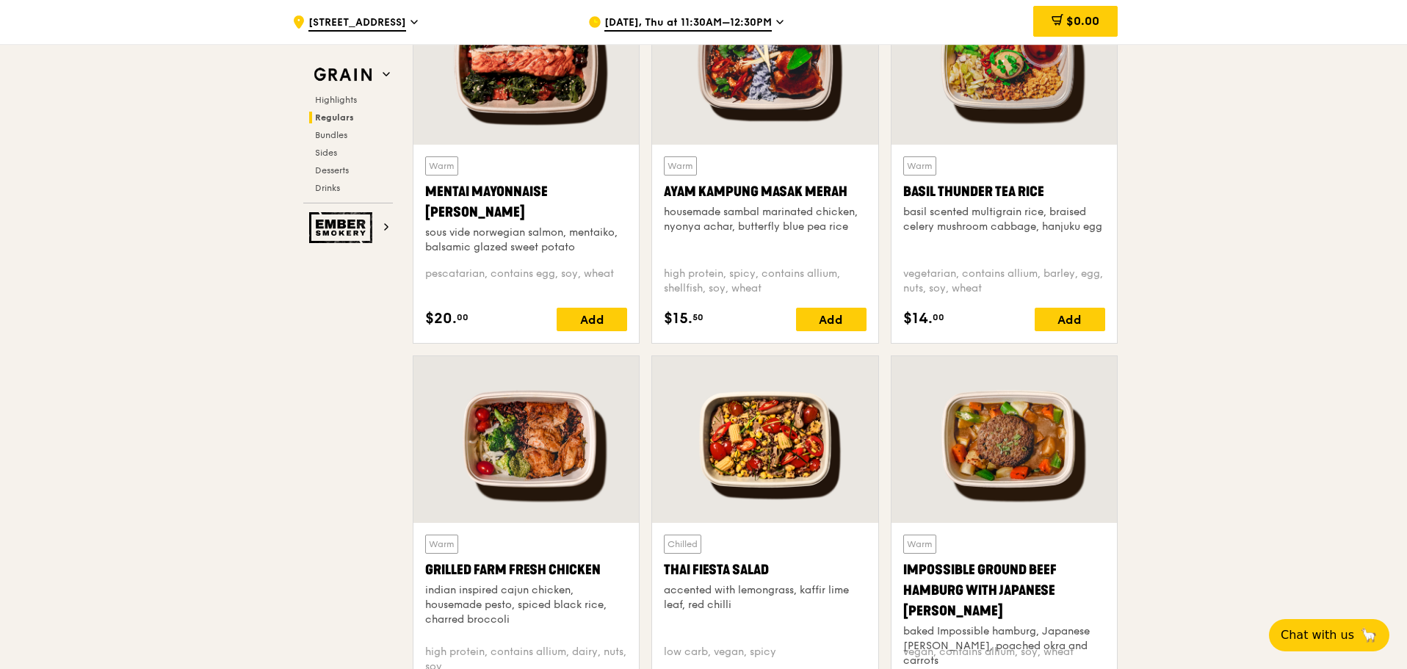
scroll to position [1380, 0]
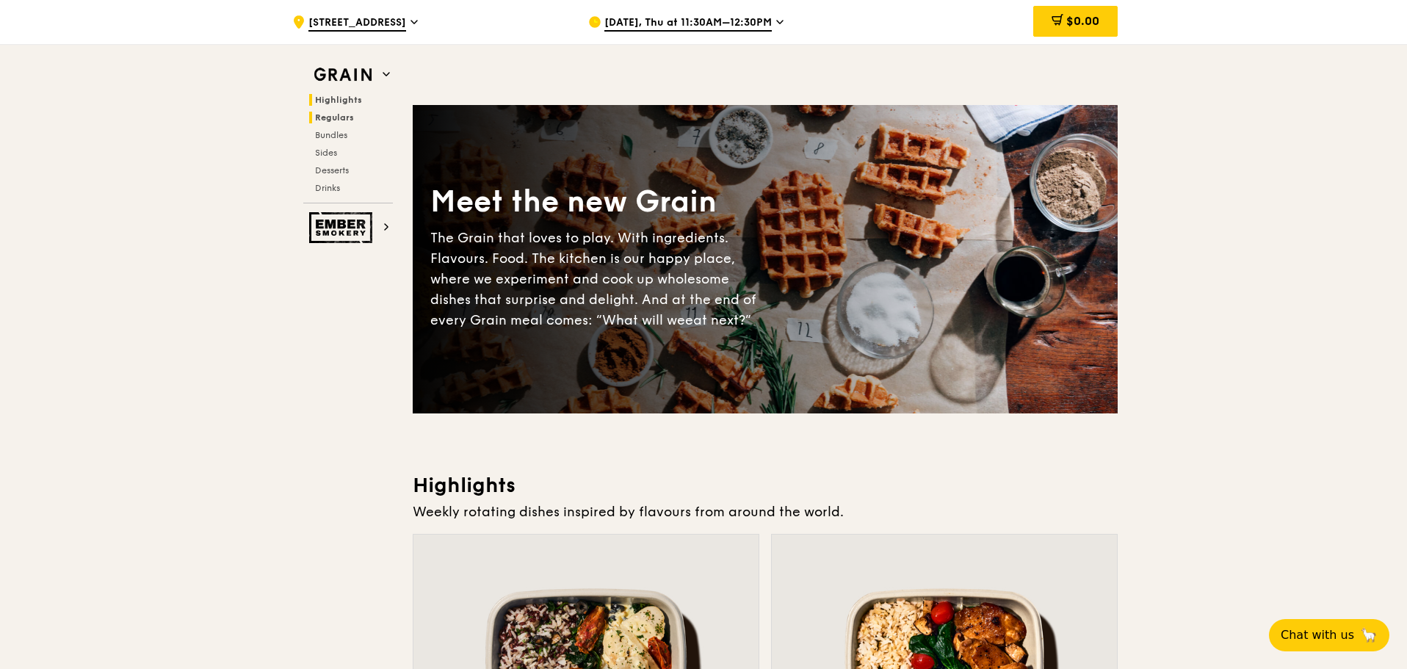
scroll to position [0, 0]
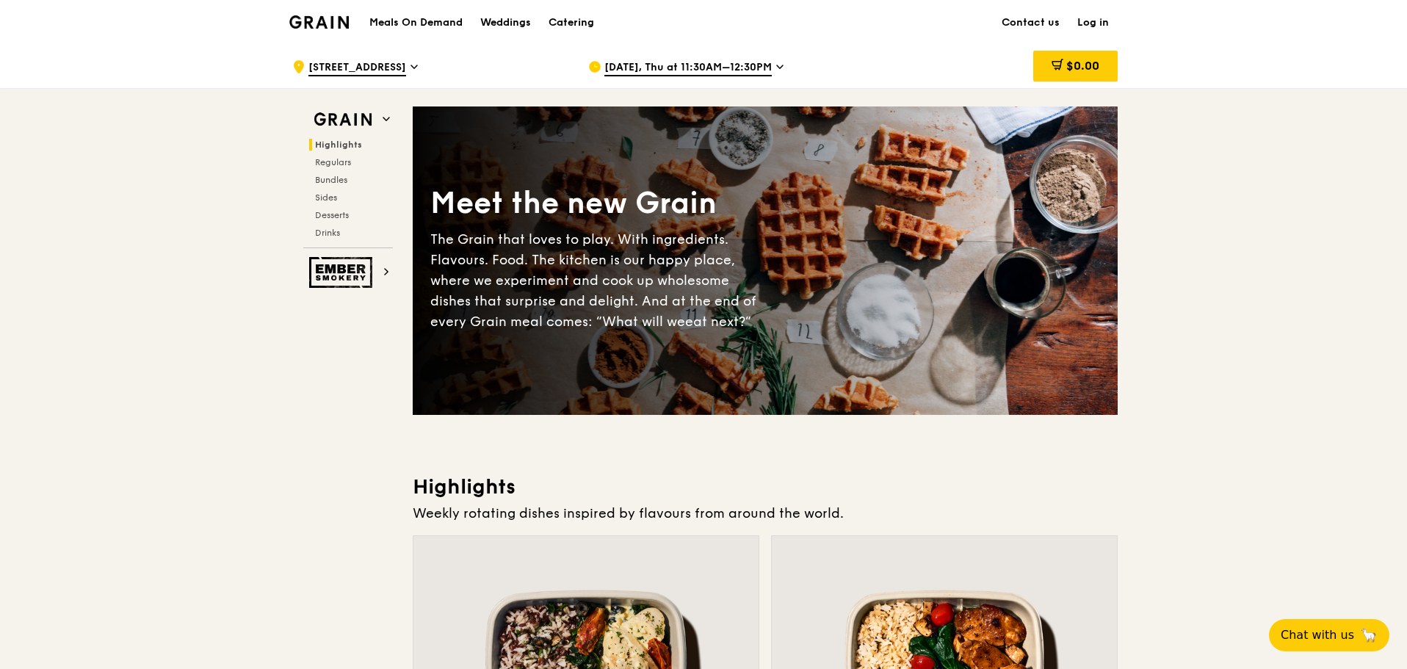
click at [435, 19] on h1 "Meals On Demand" at bounding box center [415, 22] width 93 height 15
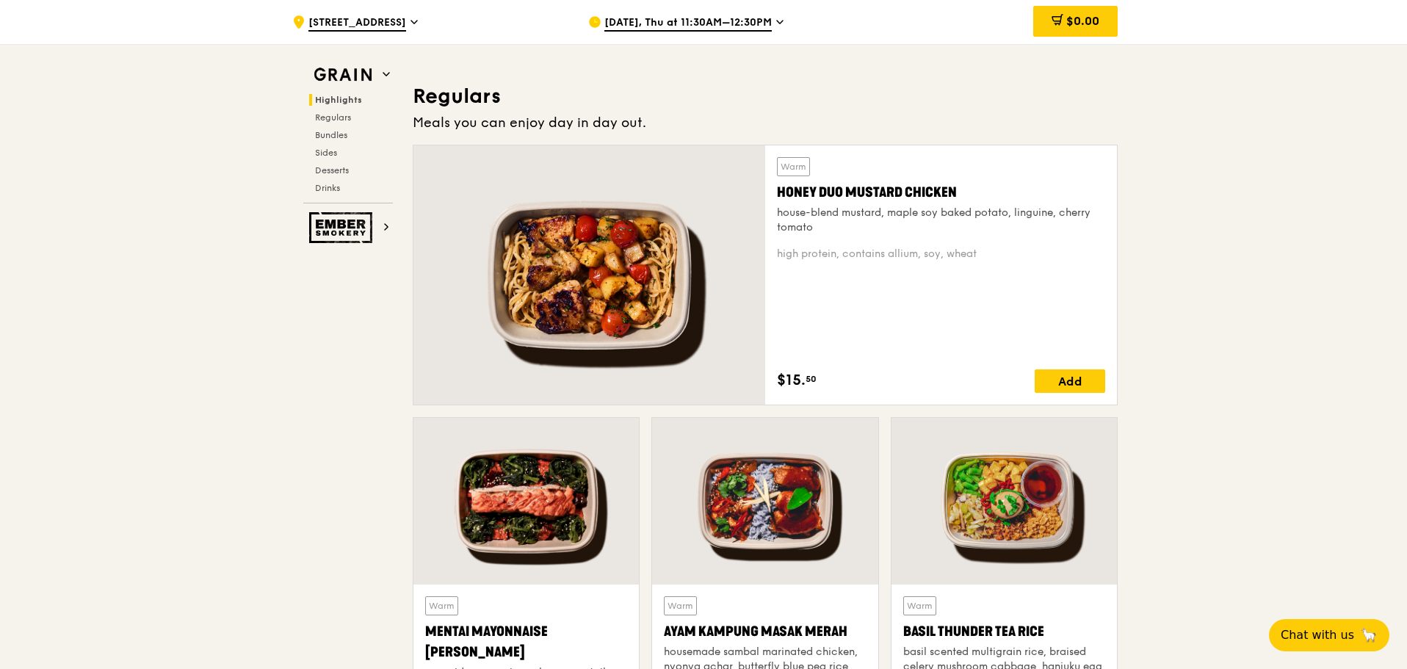
scroll to position [881, 0]
